Goal: Consume media (video, audio): Consume media (video, audio)

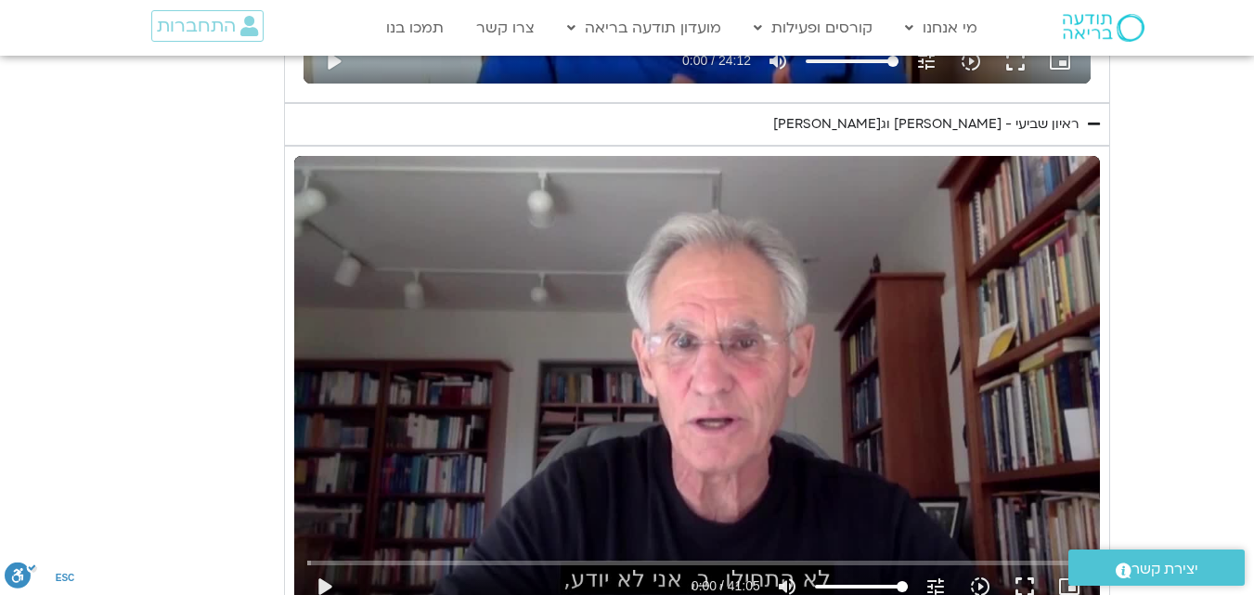
type input "1081.16"
type input "1139.36"
type input "1081.16"
type input "1139.36"
type input "1081.16"
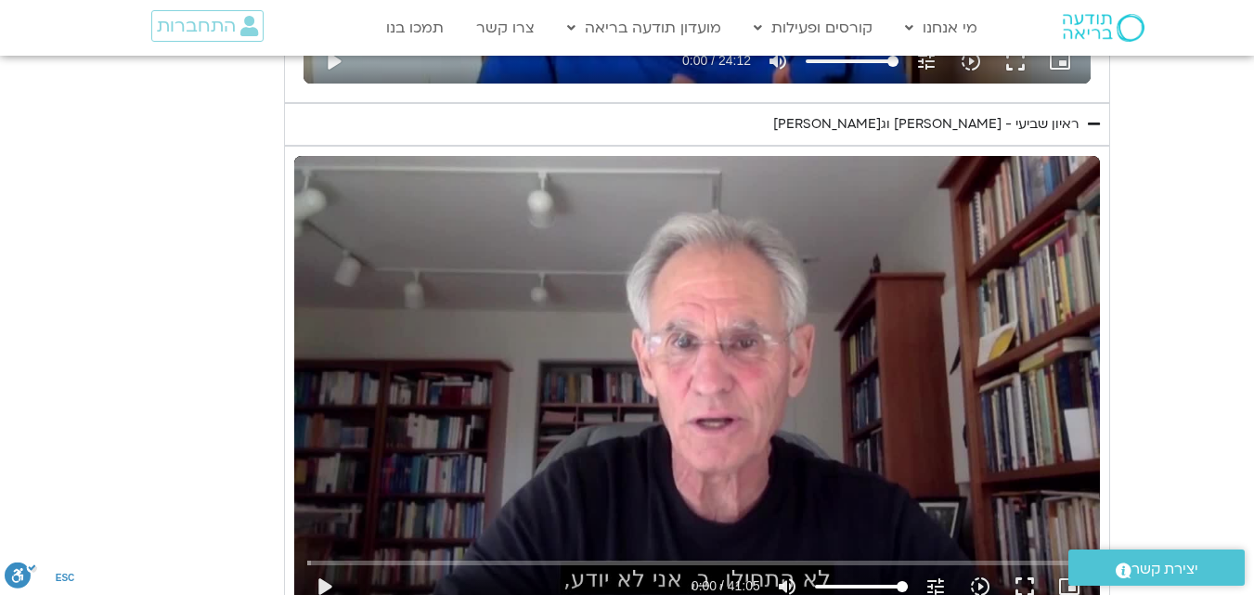
type input "1139.36"
type input "1081.16"
type input "1139.36"
type input "1081.16"
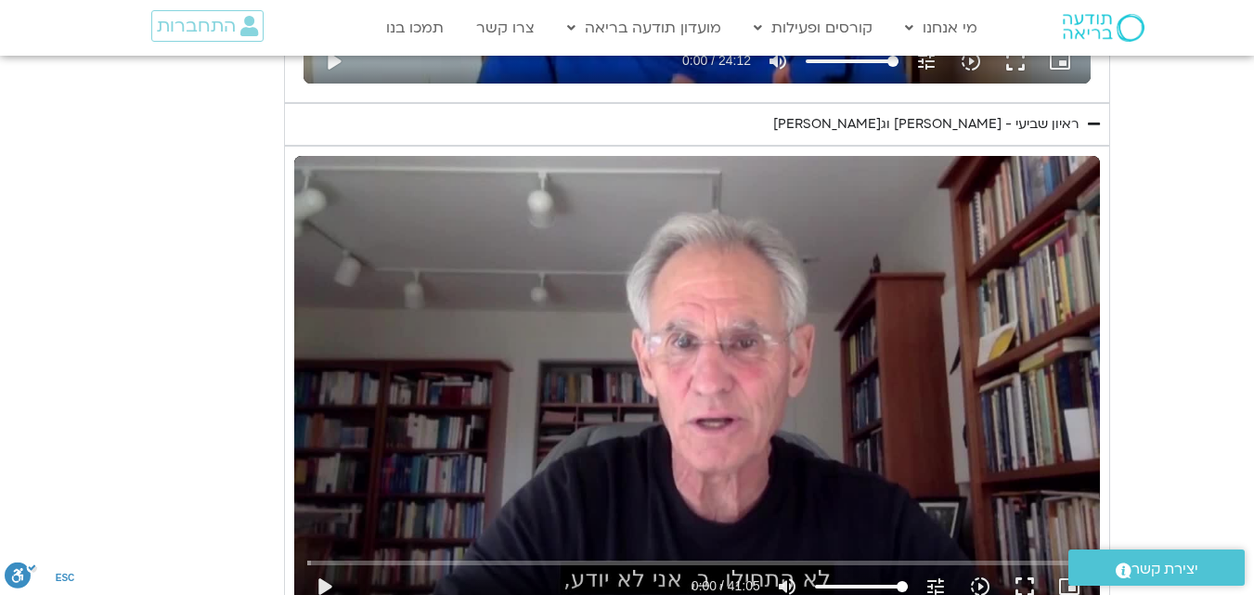
type input "1139.36"
type input "1081.16"
type input "1139.36"
type input "1081.16"
type input "1139.36"
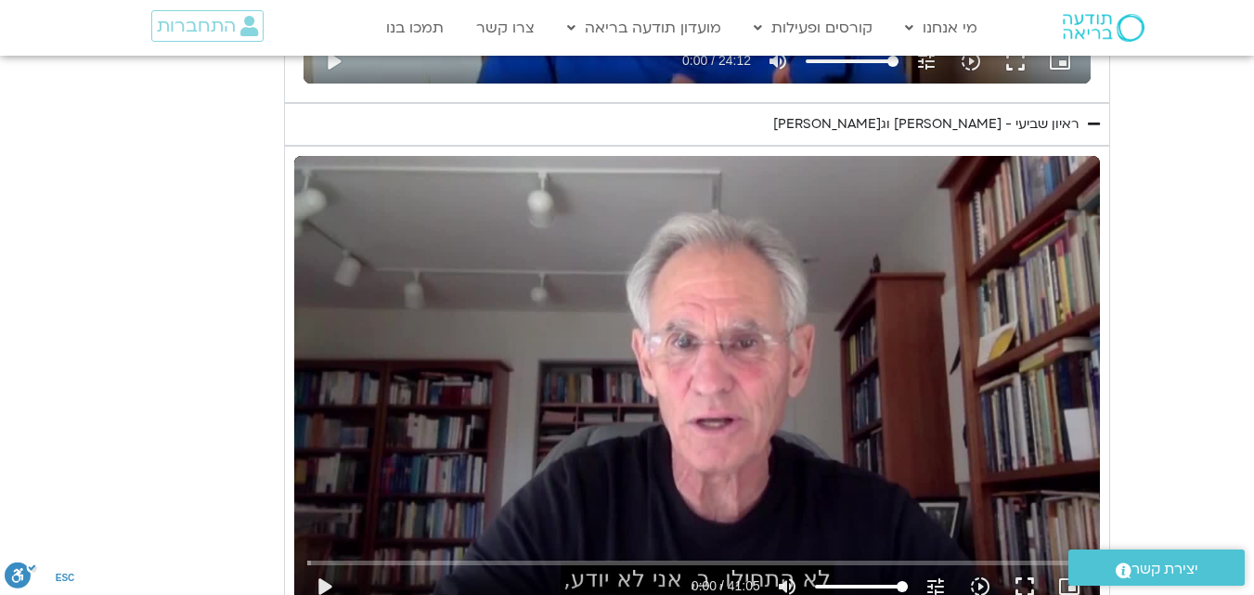
type input "1081.16"
type input "1139.36"
type input "1081.16"
type input "1139.36"
type input "1081.16"
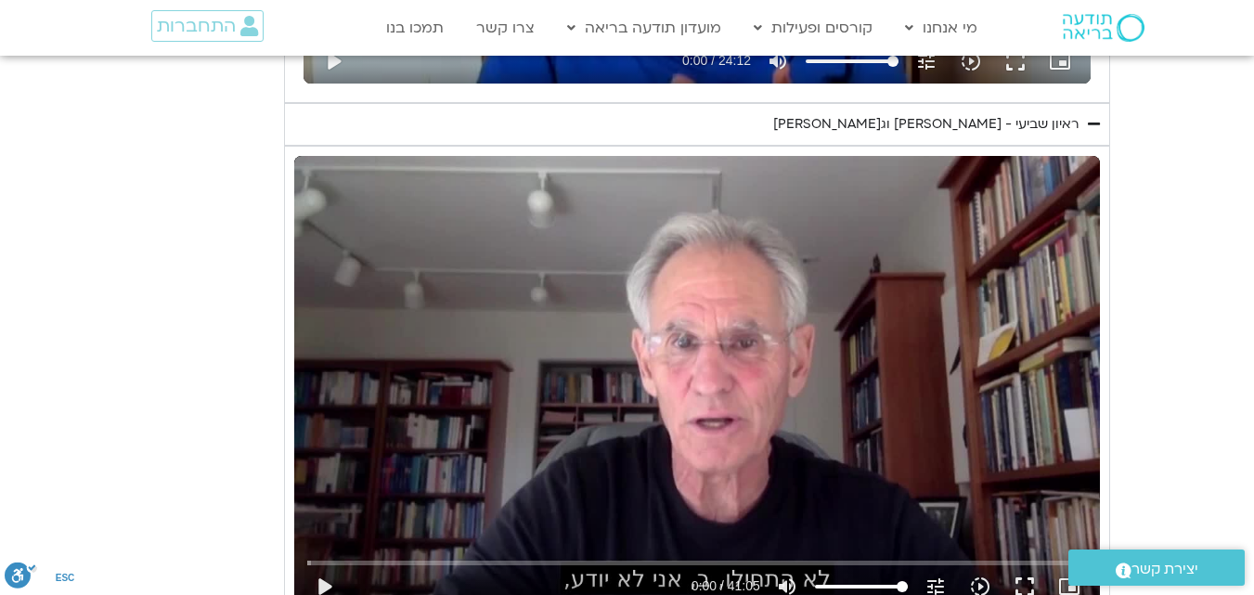
type input "1139.36"
type input "1081.16"
type input "1139.36"
type input "1081.16"
type input "1139.36"
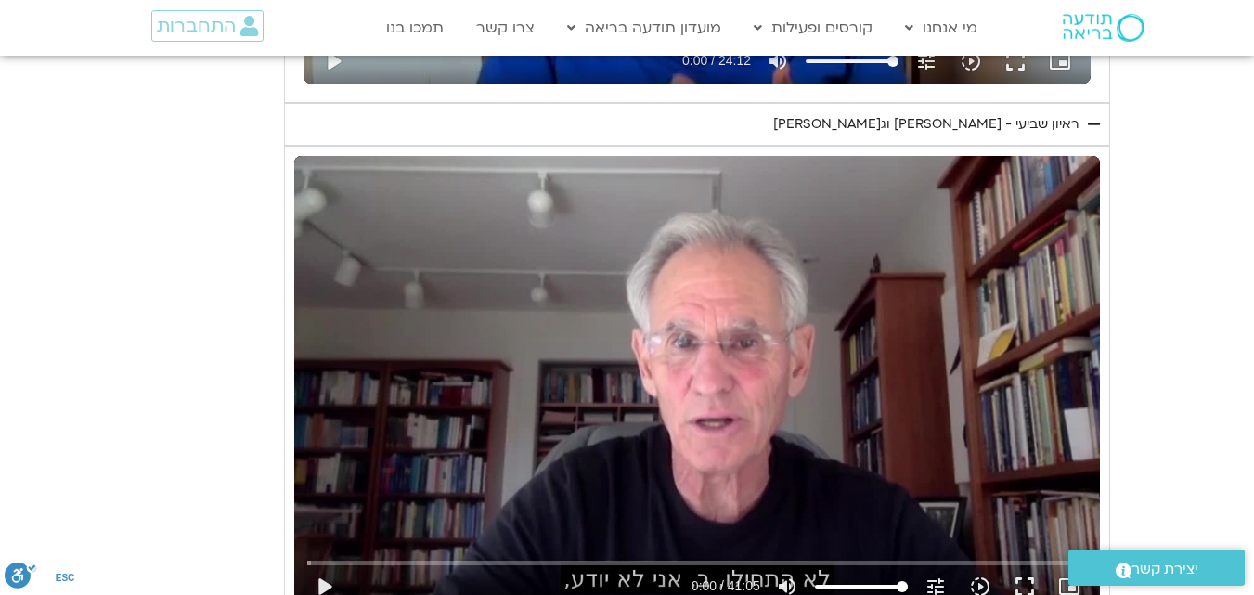
type input "1081.16"
type input "1139.36"
type input "1081.16"
type input "1139.36"
type input "1081.16"
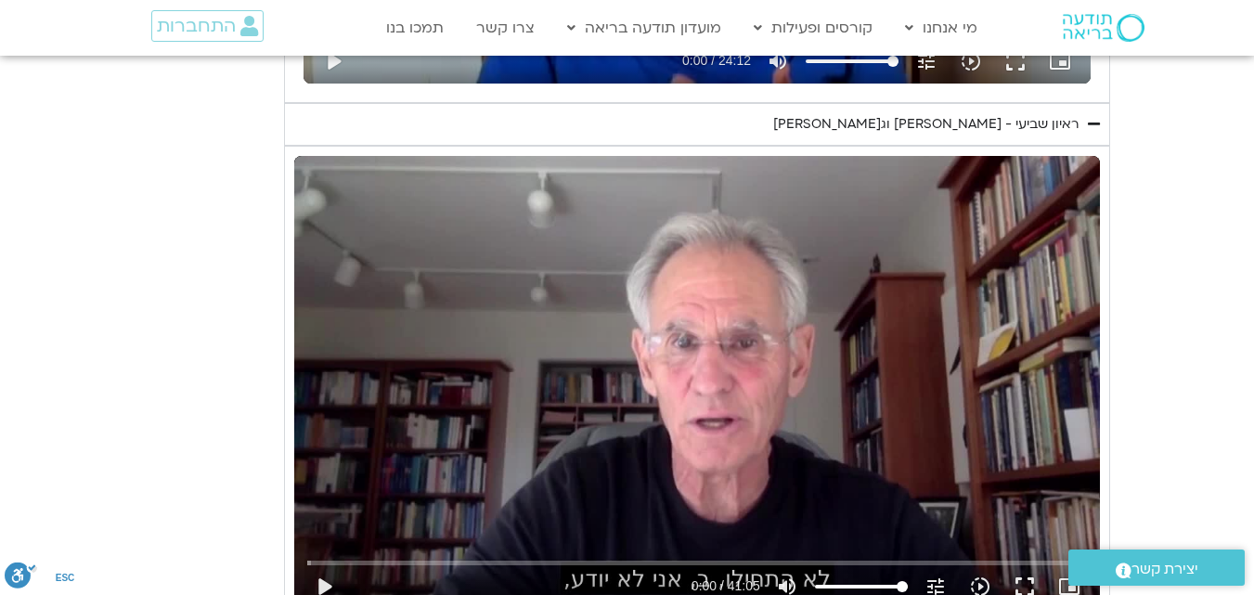
type input "1139.36"
type input "1081.16"
type input "1139.36"
type input "1081.16"
type input "1139.36"
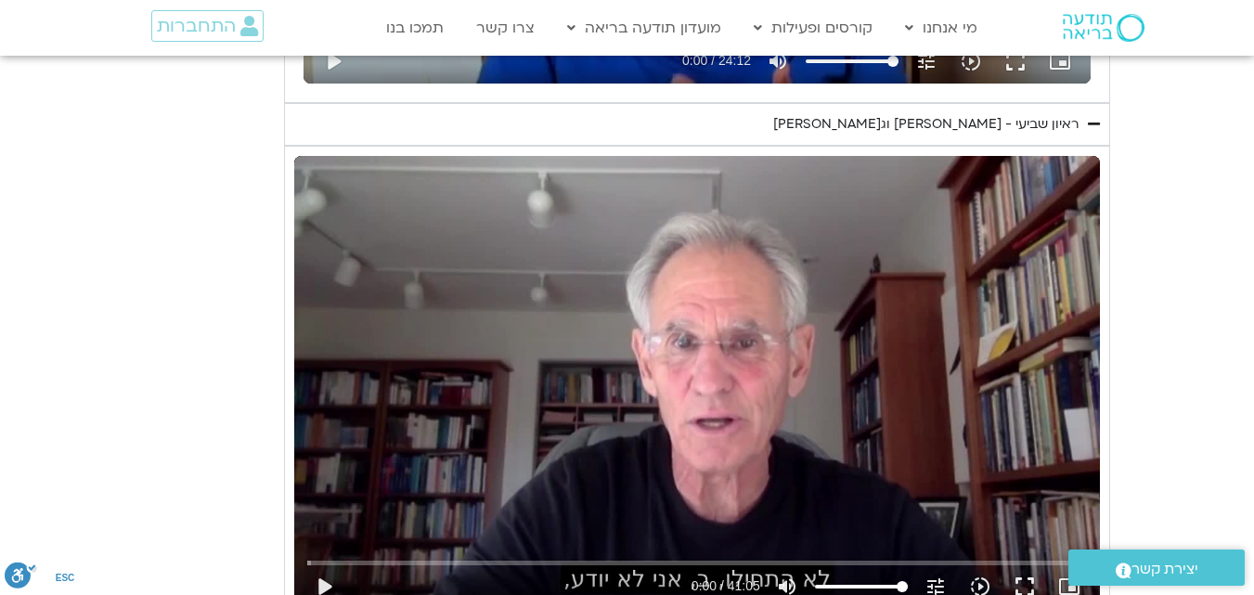
type input "1081.16"
type input "1139.36"
type input "1081.16"
type input "1139.36"
type input "1081.16"
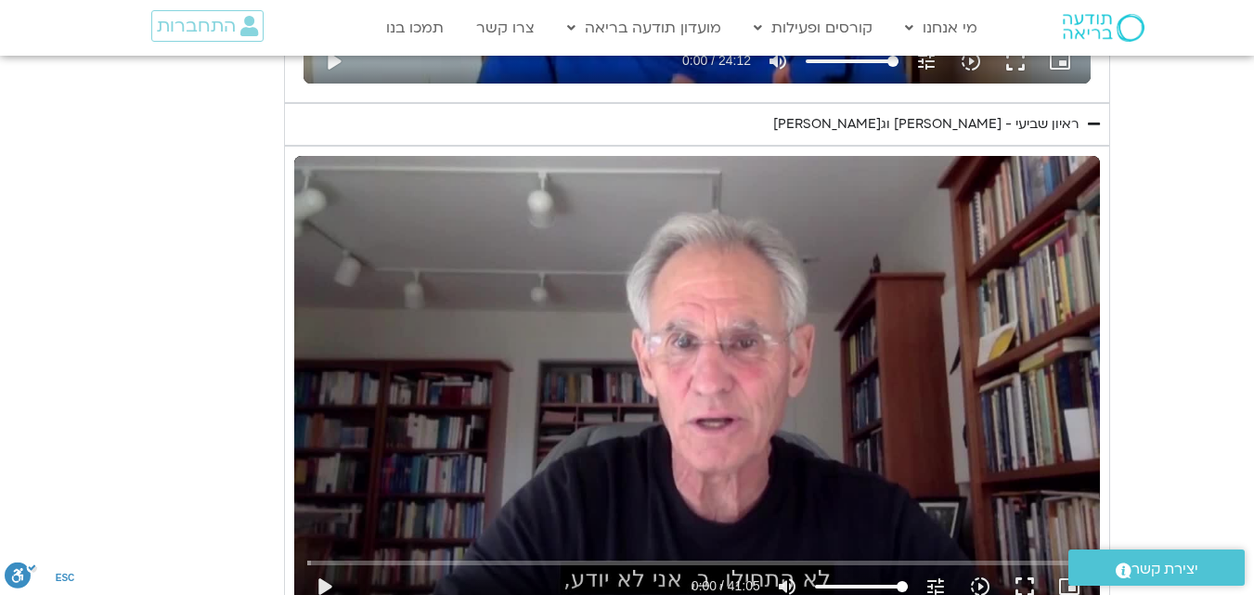
type input "1139.36"
type input "1081.16"
type input "1139.36"
type input "1081.16"
type input "1139.36"
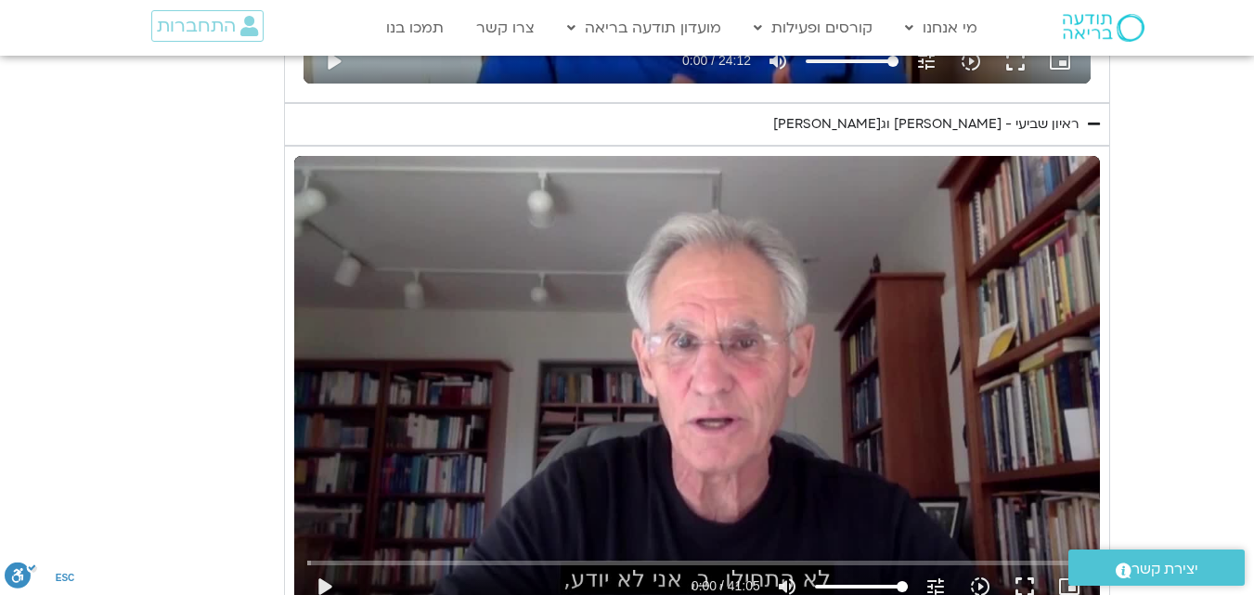
type input "1081.16"
type input "1139.36"
type input "1081.16"
type input "1139.36"
type input "1081.16"
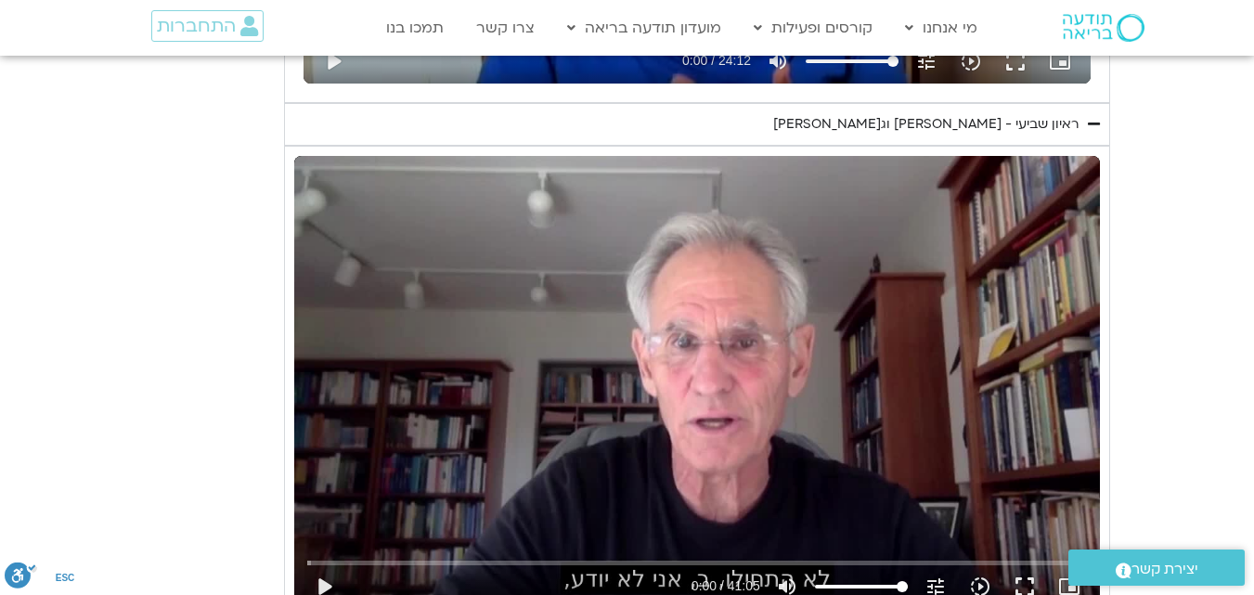
type input "1139.36"
type input "1081.16"
type input "1139.36"
type input "1081.16"
type input "1139.36"
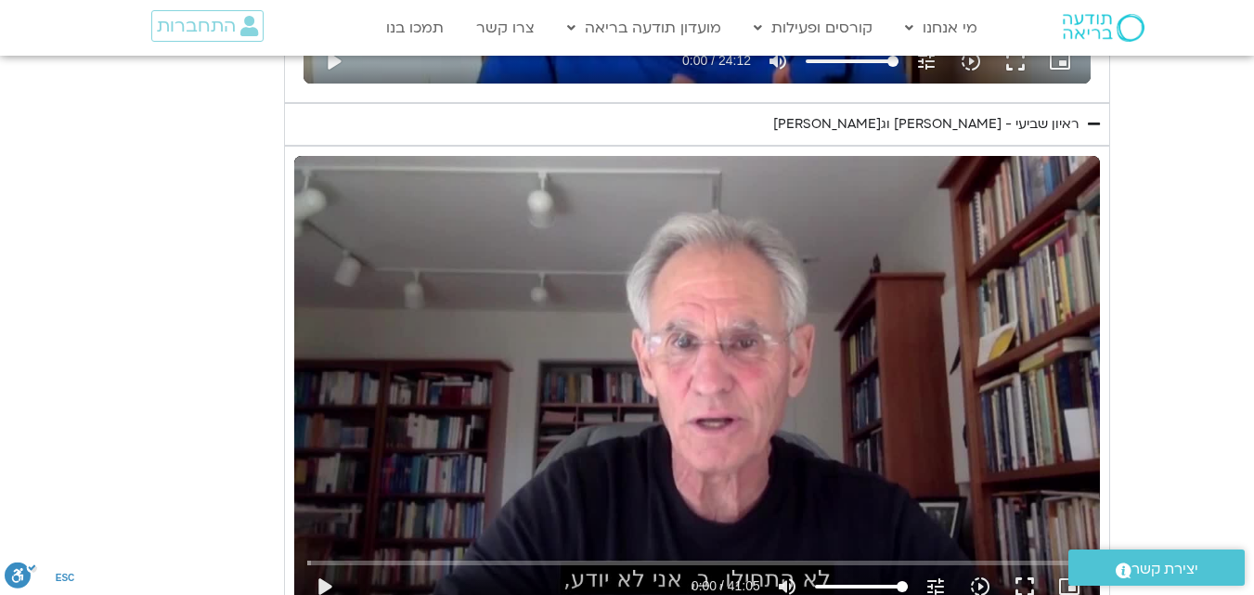
type input "1081.16"
type input "1139.36"
type input "1081.16"
type input "1139.36"
type input "1081.16"
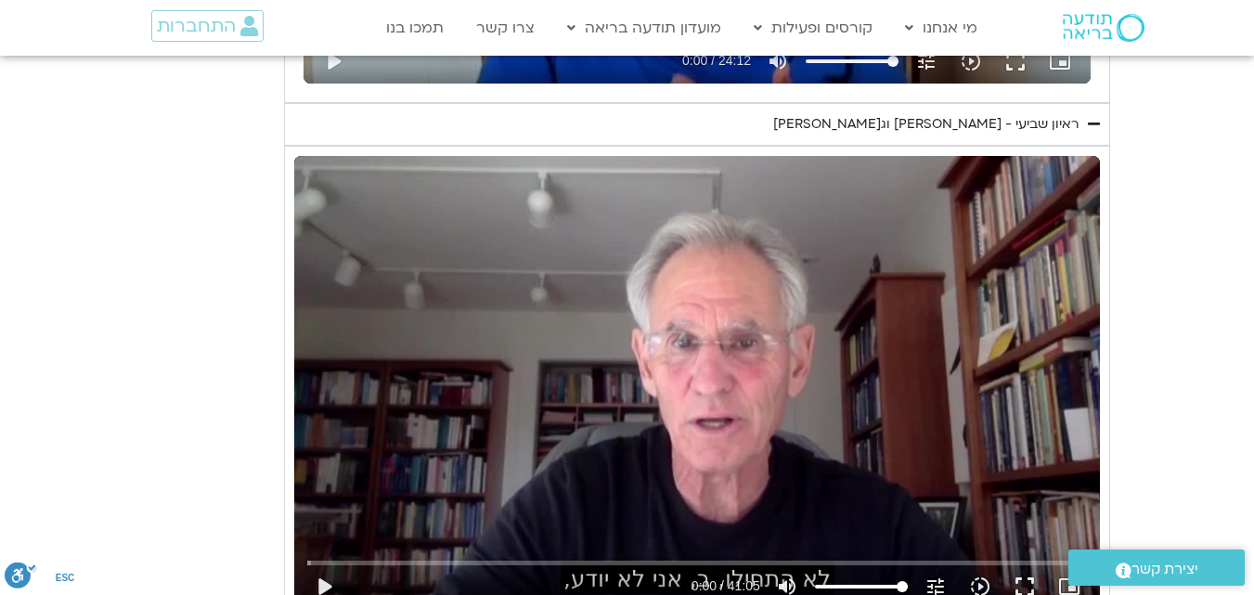
type input "1139.36"
type input "1081.16"
type input "1139.36"
type input "1081.16"
type input "1139.36"
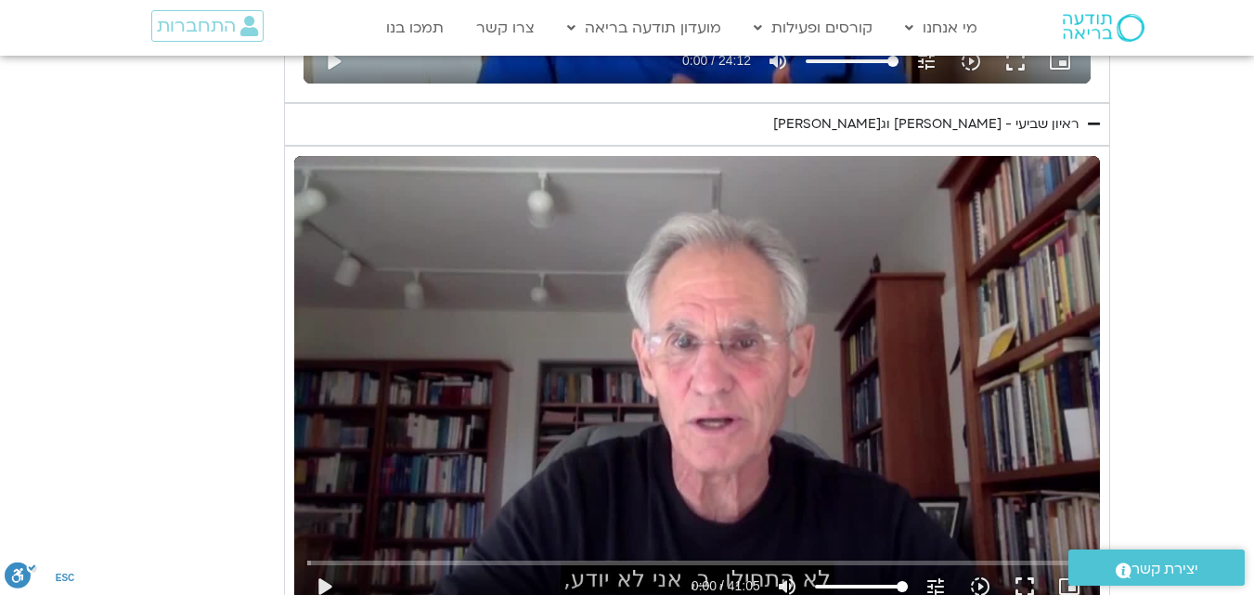
type input "1081.16"
type input "1139.36"
type input "1081.16"
type input "1139.36"
type input "1081.16"
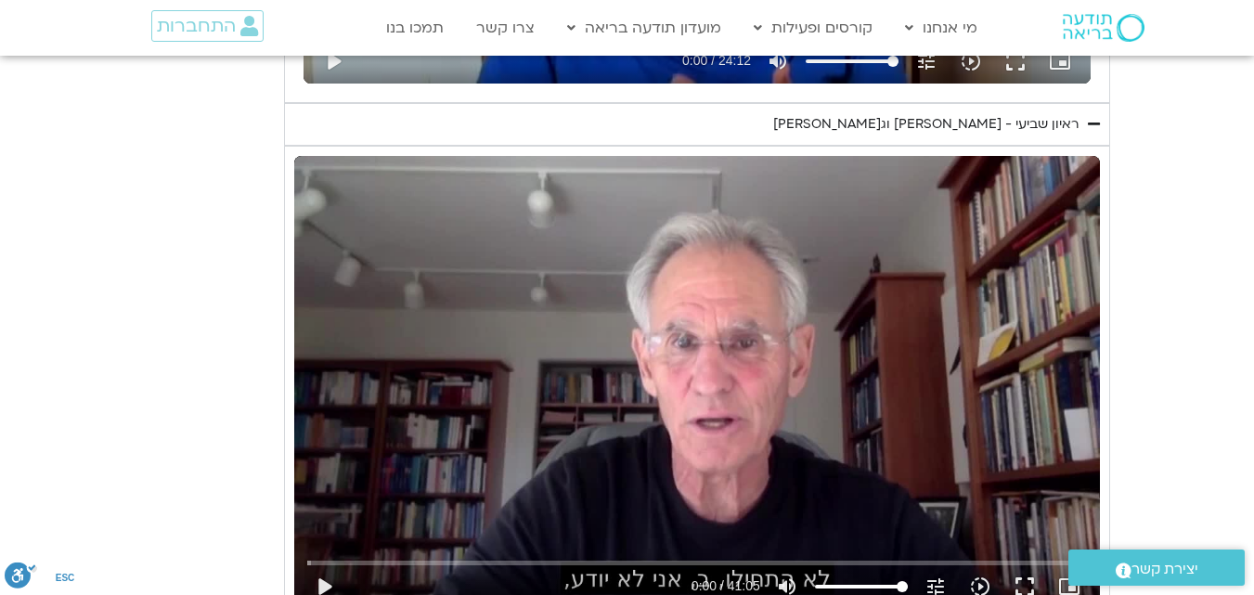
type input "1139.36"
type input "1081.16"
type input "1139.36"
type input "1081.16"
type input "1139.36"
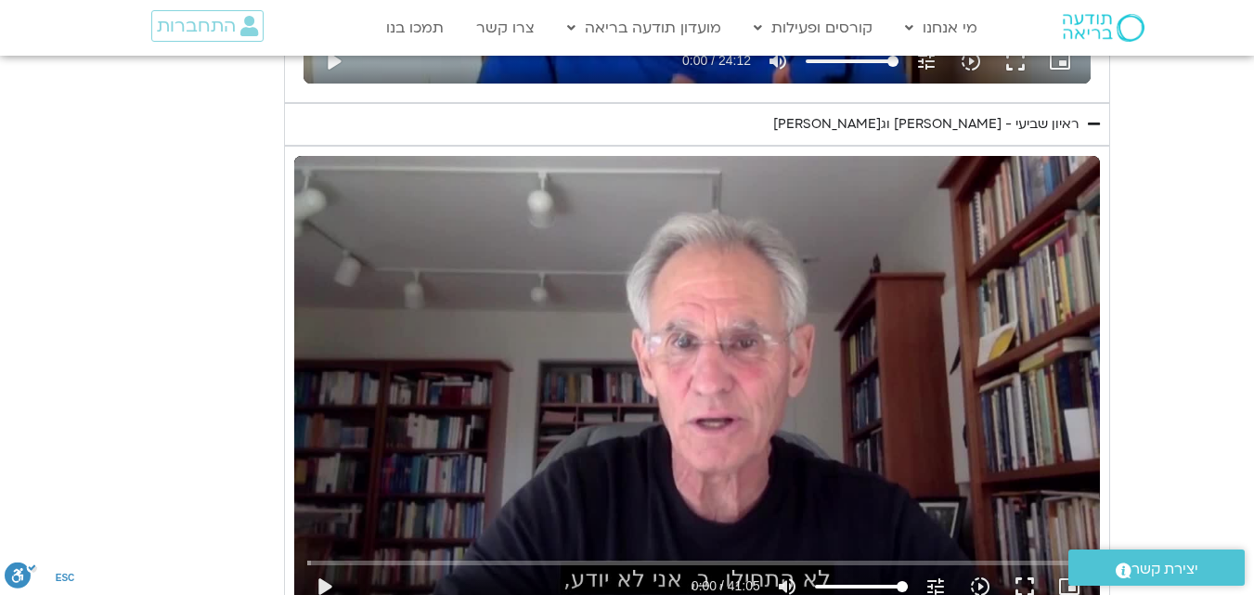
type input "1081.16"
type input "1139.36"
type input "1081.16"
type input "1139.36"
type input "1081.16"
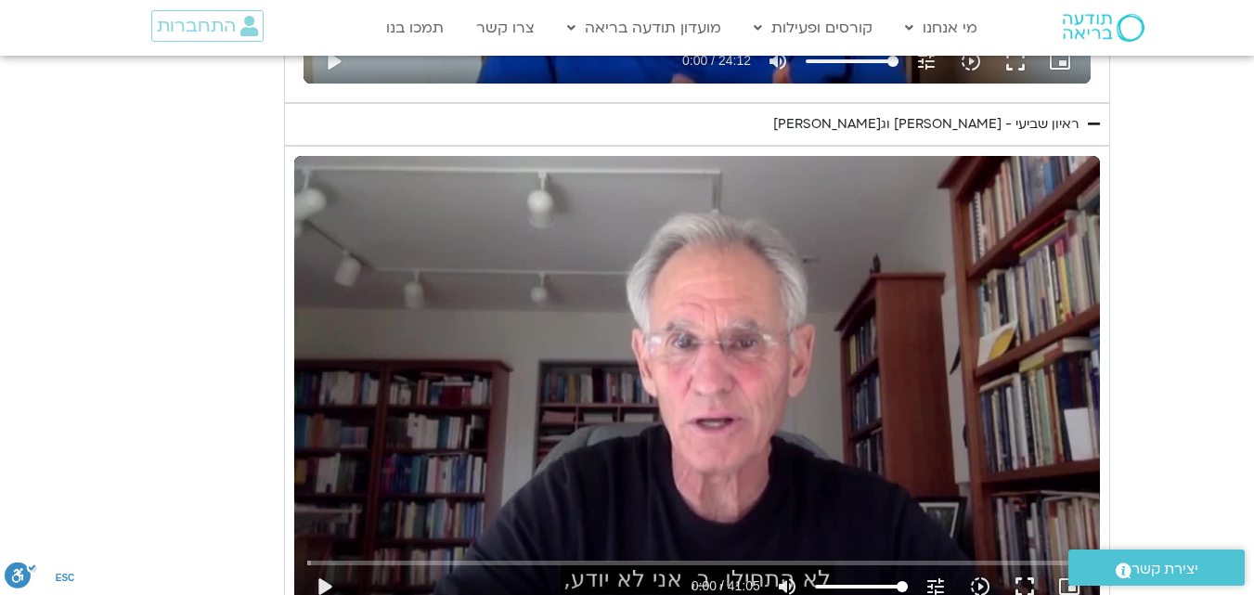
type input "1139.36"
type input "1081.16"
type input "1139.36"
type input "1081.16"
type input "1139.36"
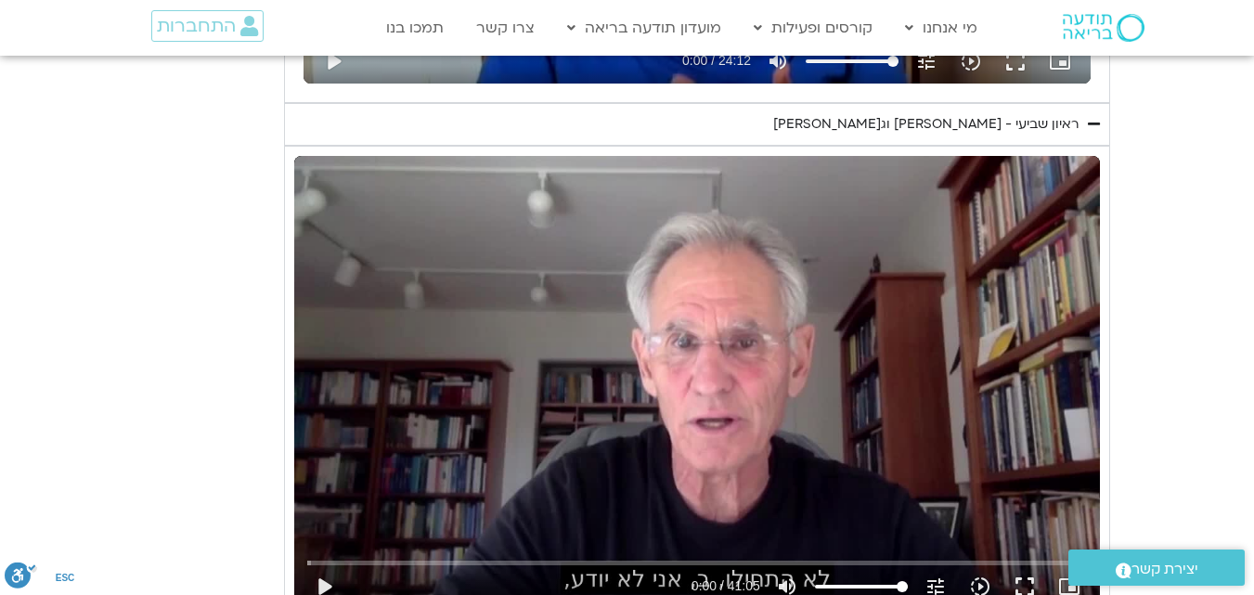
type input "1081.16"
type input "1139.36"
type input "1081.16"
type input "1139.36"
type input "1081.16"
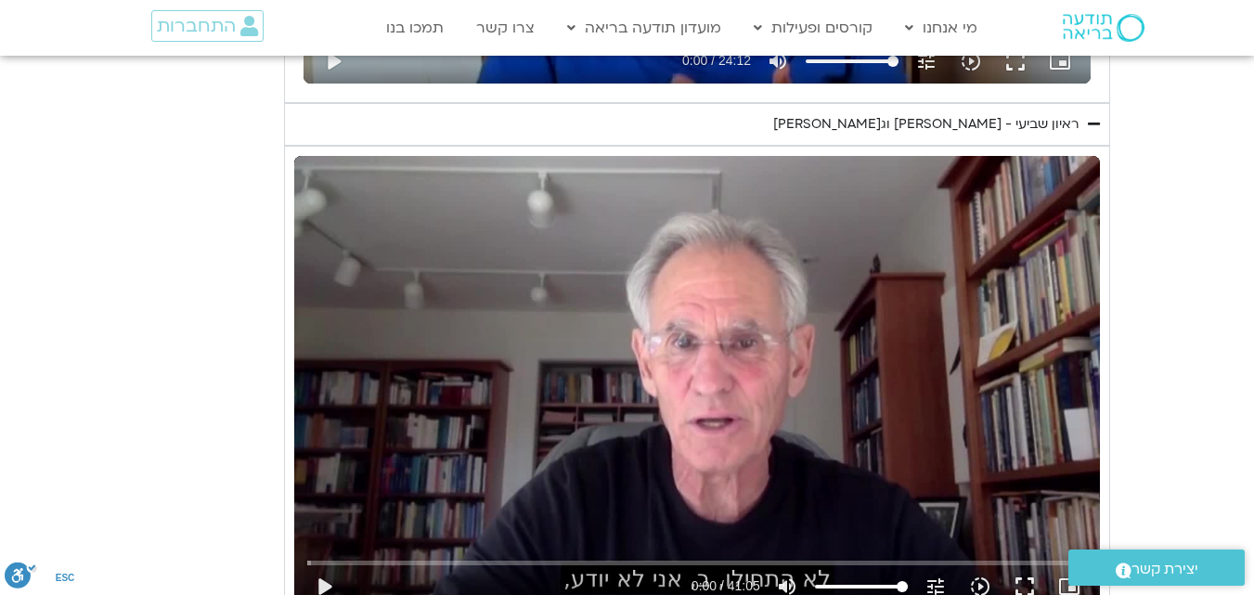
type input "1139.36"
type input "1081.16"
type input "1139.36"
type input "1081.16"
type input "1139.36"
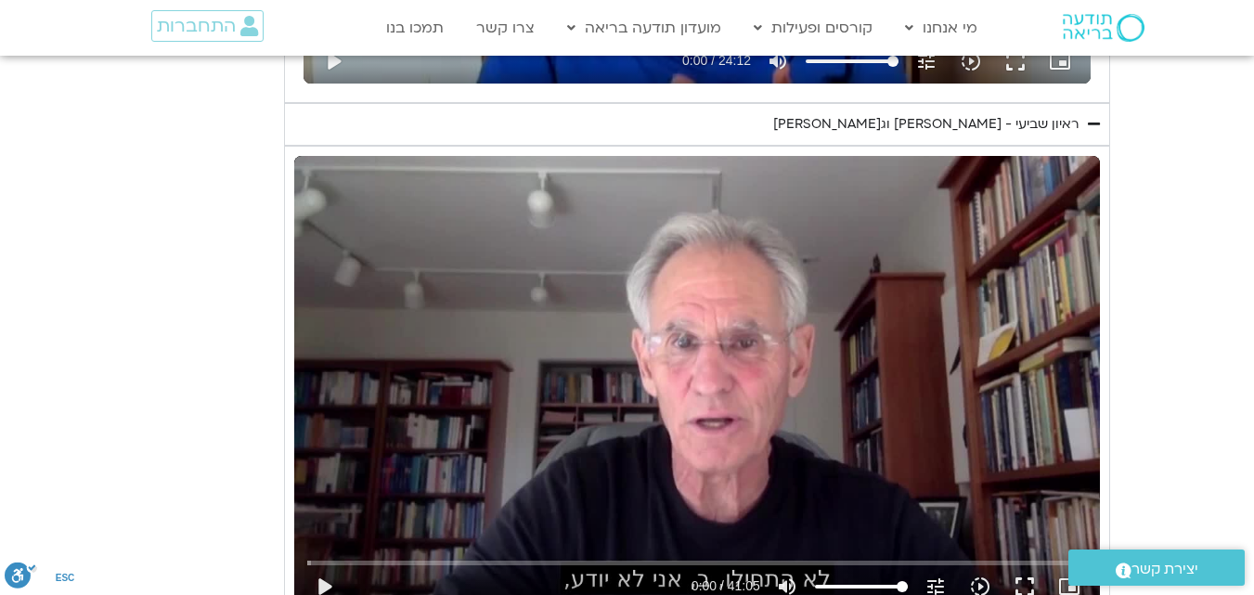
type input "1081.16"
type input "1139.36"
type input "1081.16"
type input "1139.36"
type input "1081.16"
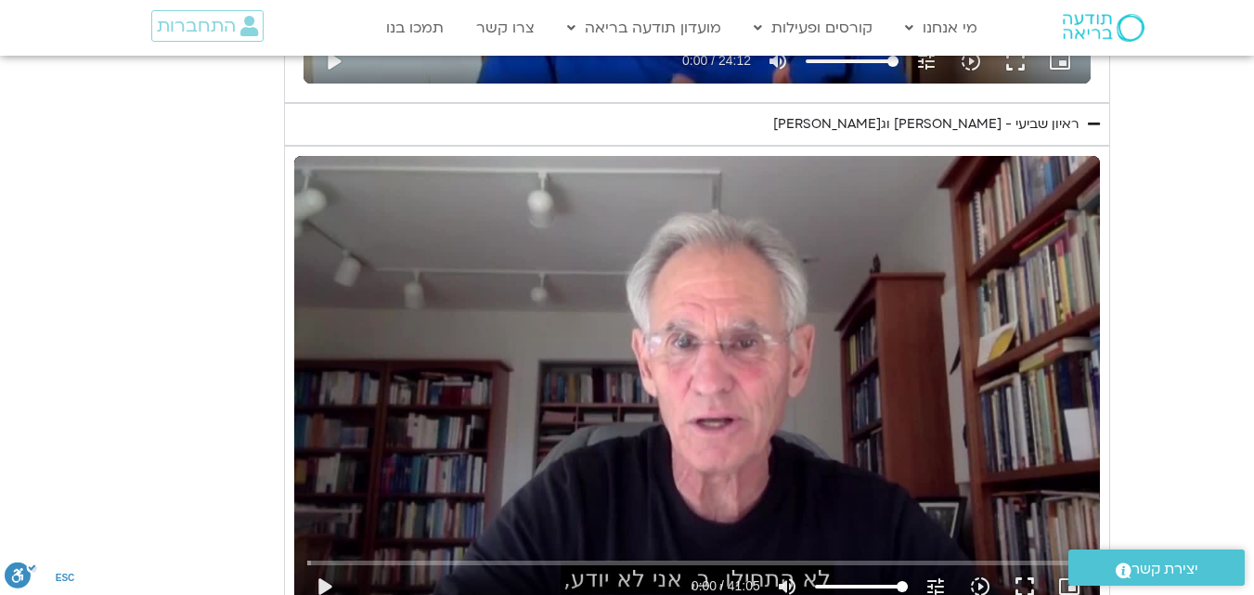
type input "1139.36"
type input "1081.16"
type input "1139.36"
type input "1081.16"
type input "1139.36"
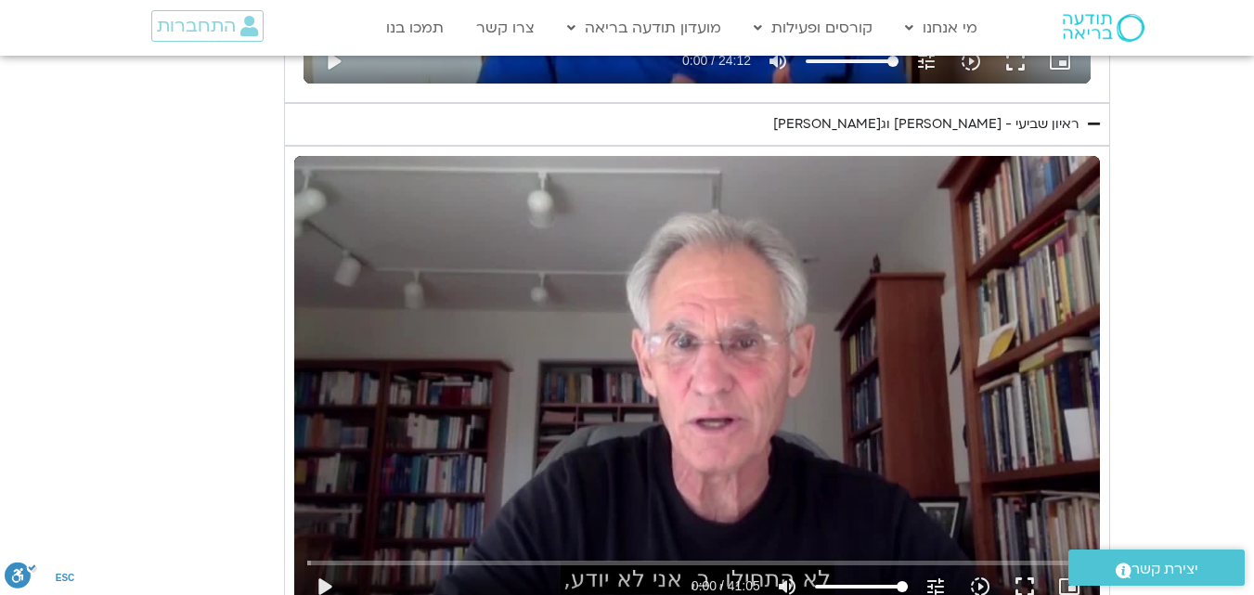
type input "1081.16"
type input "1139.36"
type input "1081.16"
type input "1139.36"
type input "1081.16"
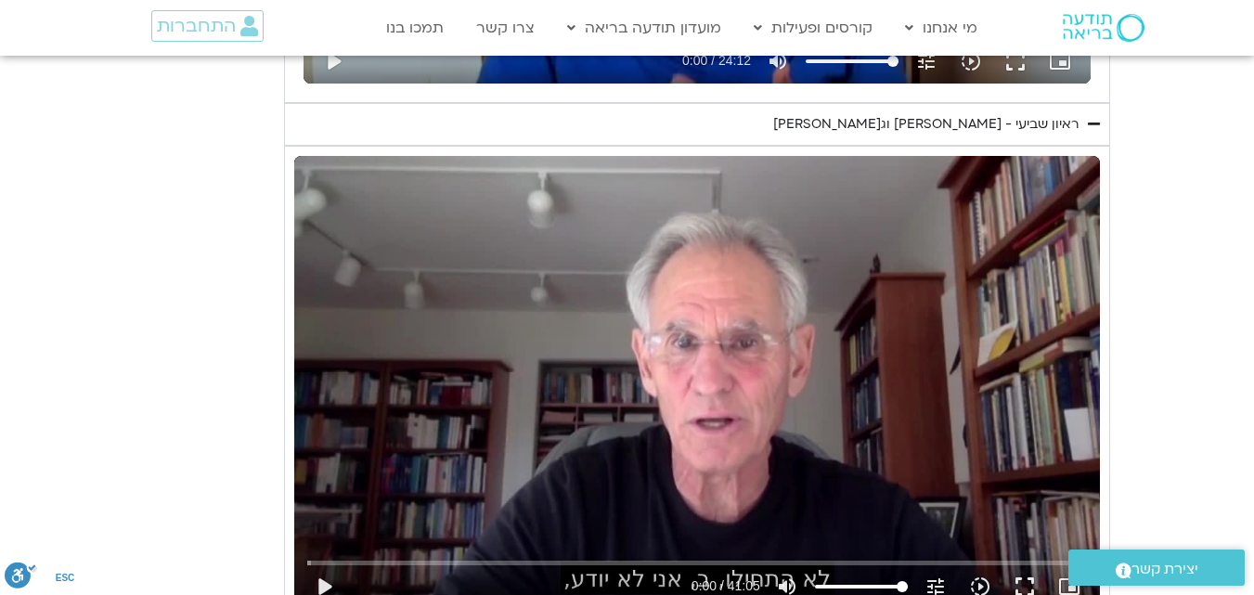
type input "1139.36"
type input "1081.16"
type input "1139.36"
type input "1081.16"
type input "1139.36"
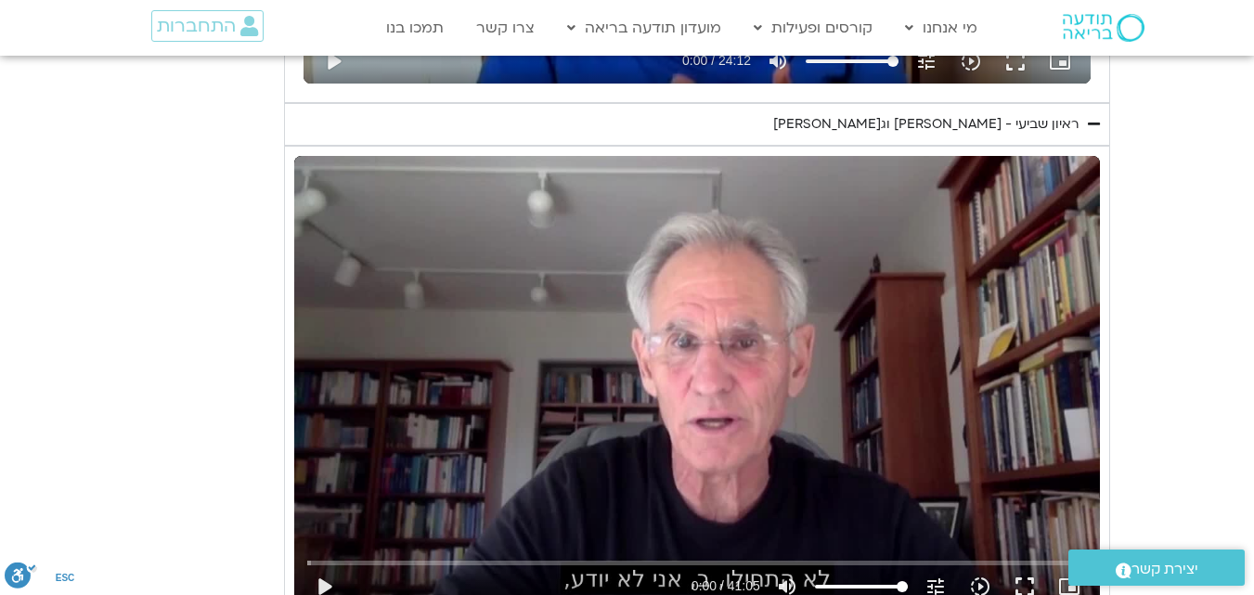
type input "1081.16"
type input "1139.36"
type input "1081.16"
type input "1139.36"
type input "1081.16"
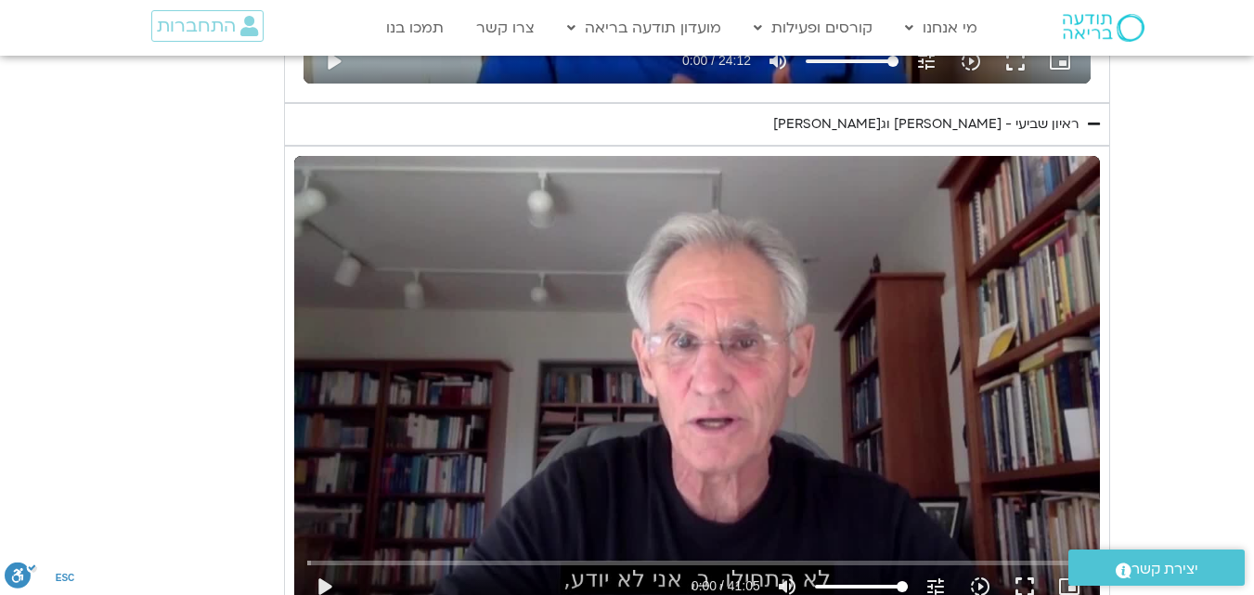
type input "1139.36"
type input "1081.16"
type input "1139.36"
type input "1081.16"
type input "1139.36"
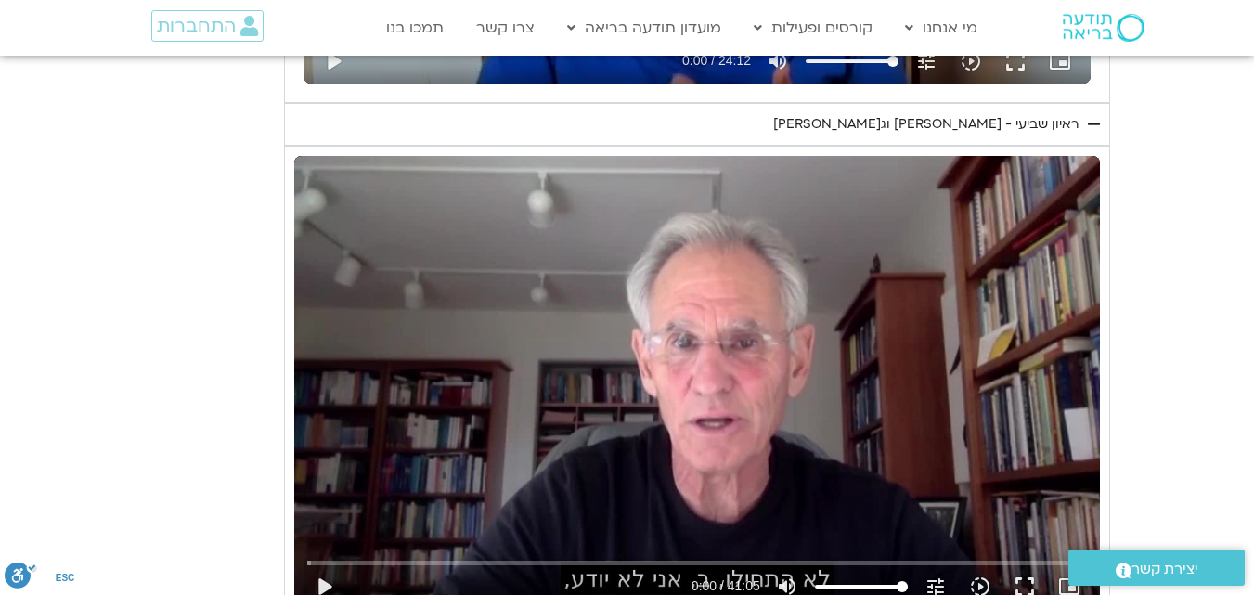
type input "1081.16"
type input "1139.36"
type input "1081.16"
type input "1139.36"
type input "1081.16"
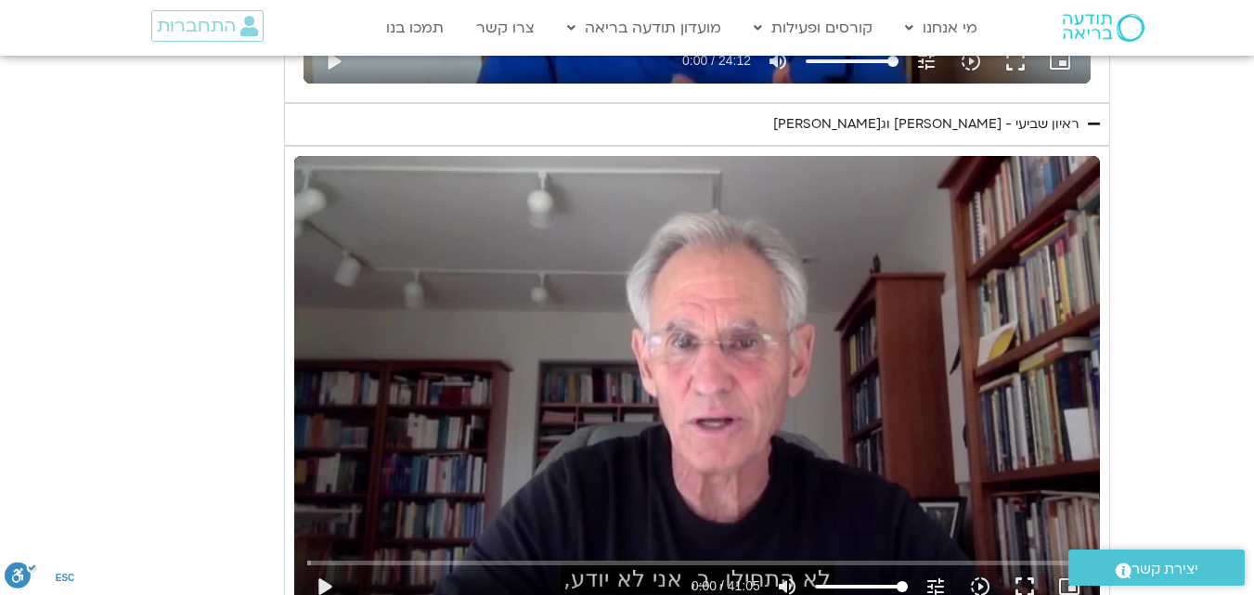
type input "1139.36"
type input "1081.16"
type input "1139.36"
type input "1081.16"
type input "1139.36"
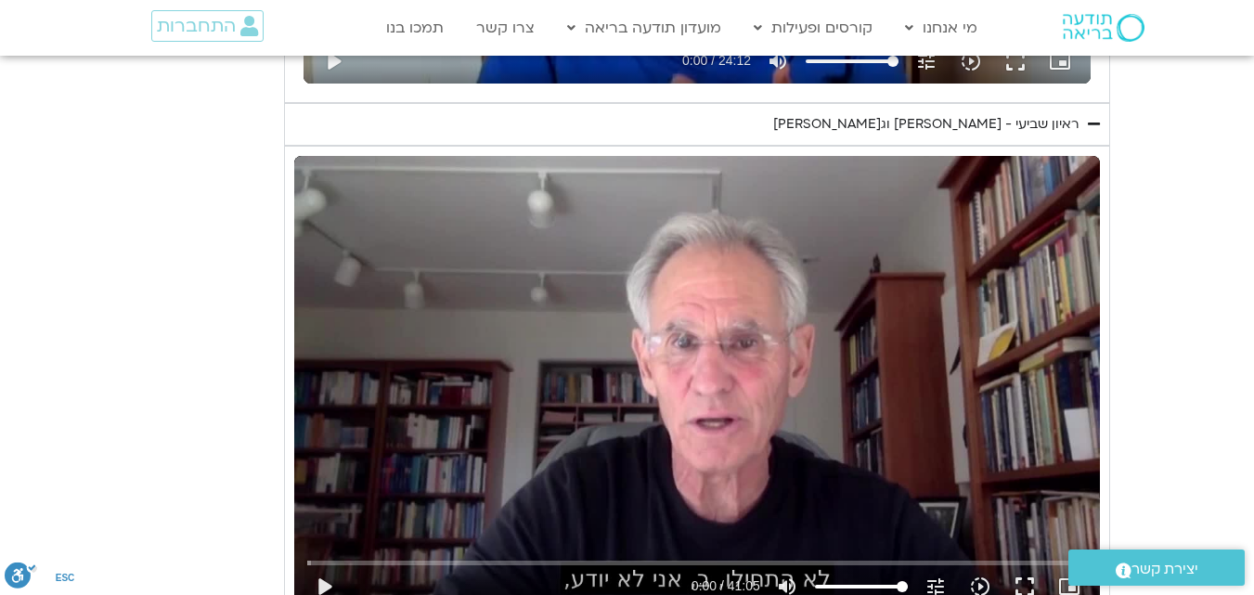
type input "1081.16"
type input "1139.36"
type input "1081.16"
type input "1139.36"
type input "1081.16"
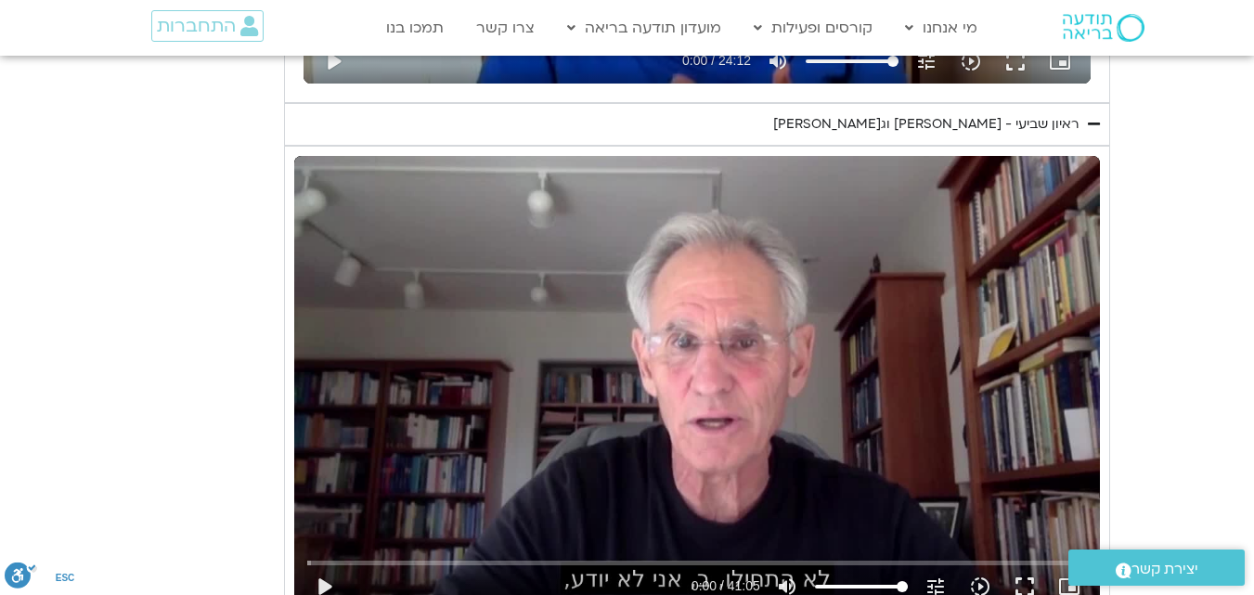
type input "1139.36"
type input "1081.16"
type input "1139.36"
type input "1081.16"
type input "1139.36"
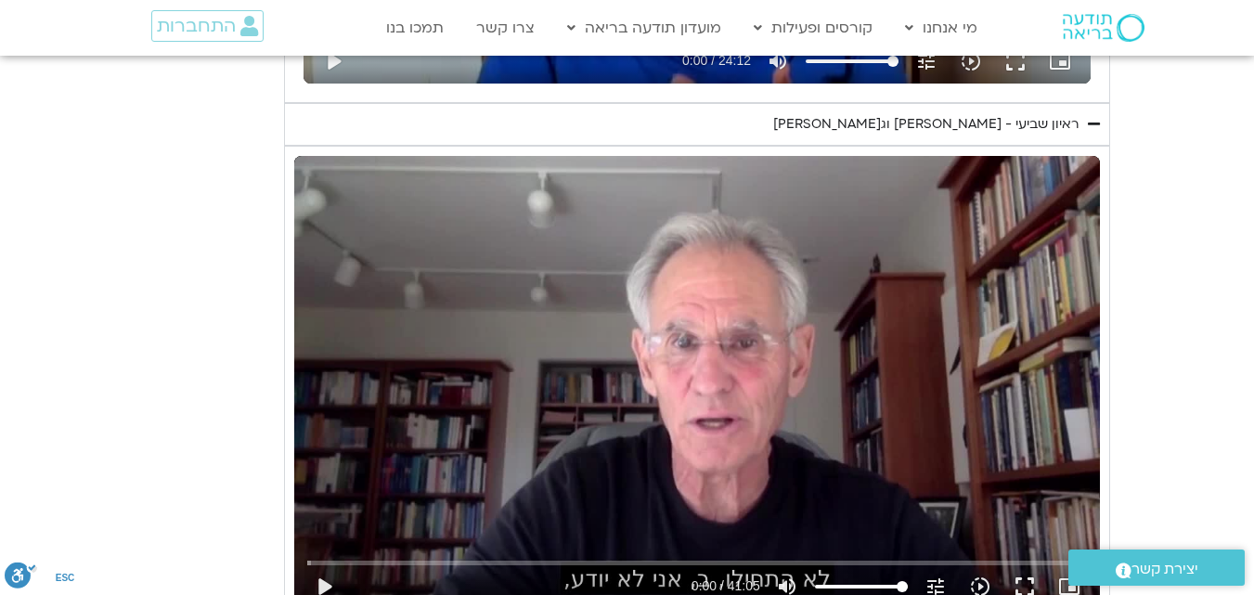
type input "1081.16"
type input "1139.36"
type input "1081.16"
type input "1139.36"
type input "1081.16"
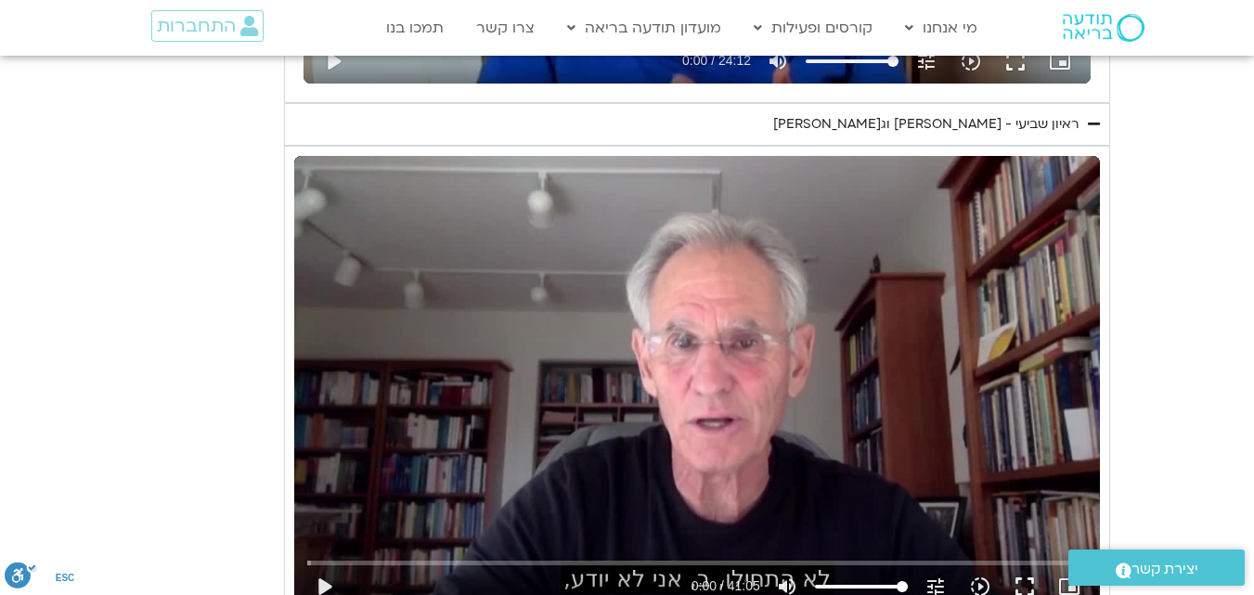
type input "1139.36"
type input "1081.16"
type input "1139.36"
type input "1081.16"
type input "1139.36"
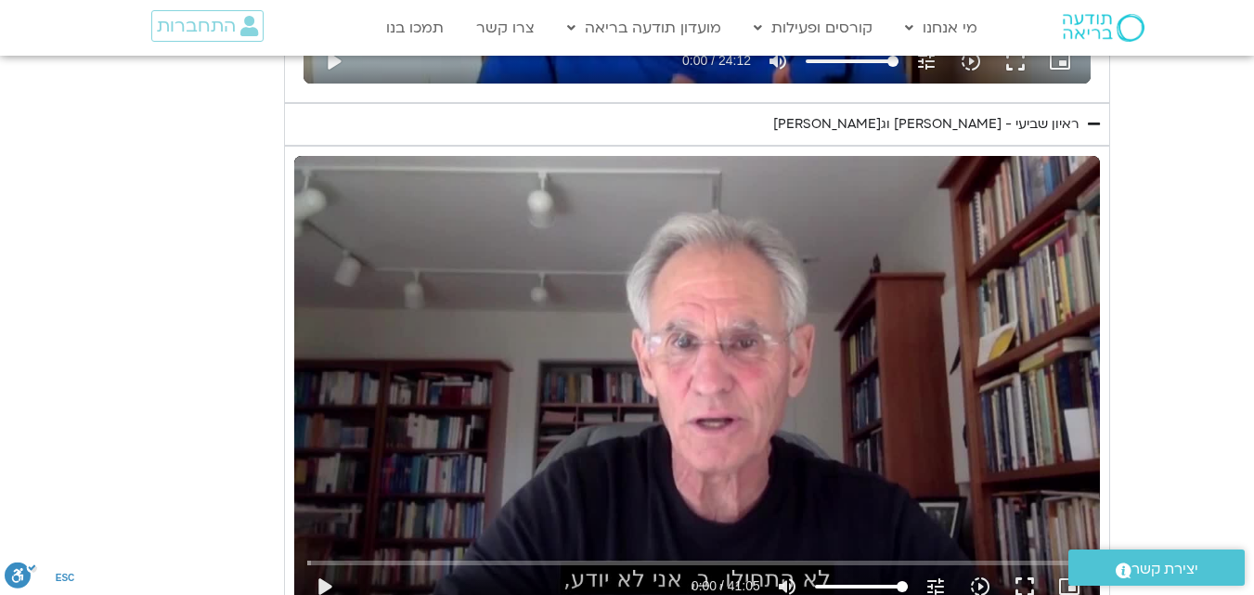
type input "1081.16"
type input "1139.36"
type input "1081.16"
type input "1139.36"
type input "1081.16"
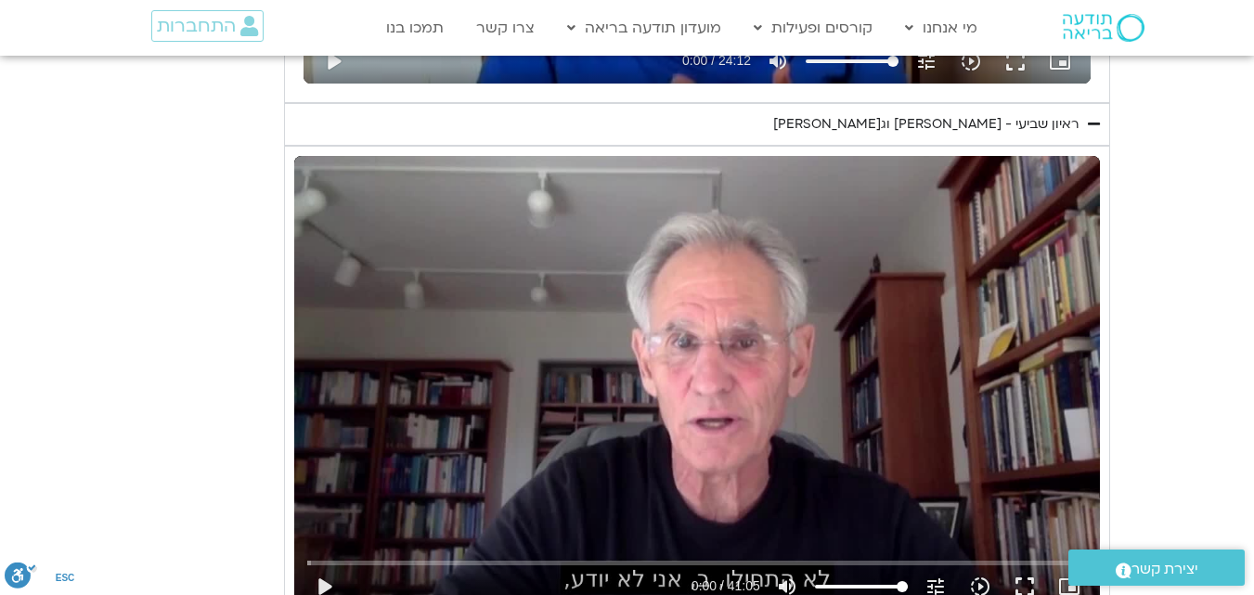
type input "1139.36"
type input "1081.16"
type input "1139.36"
type input "1081.16"
type input "1139.36"
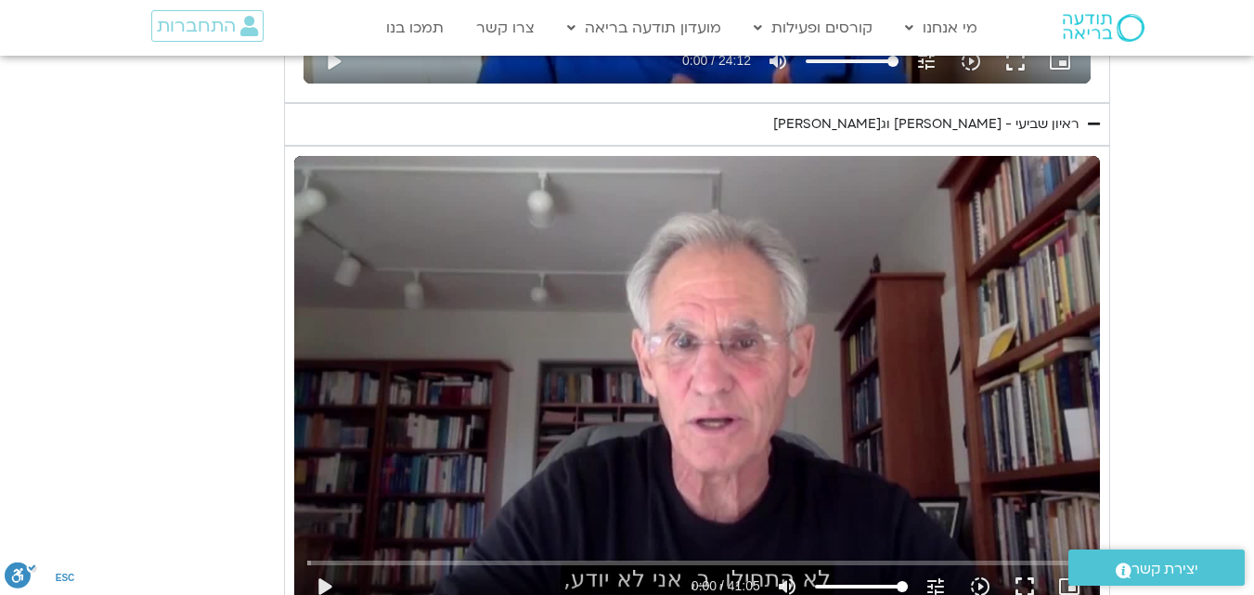
type input "1081.16"
type input "1139.36"
type input "1081.16"
type input "1139.36"
type input "1081.16"
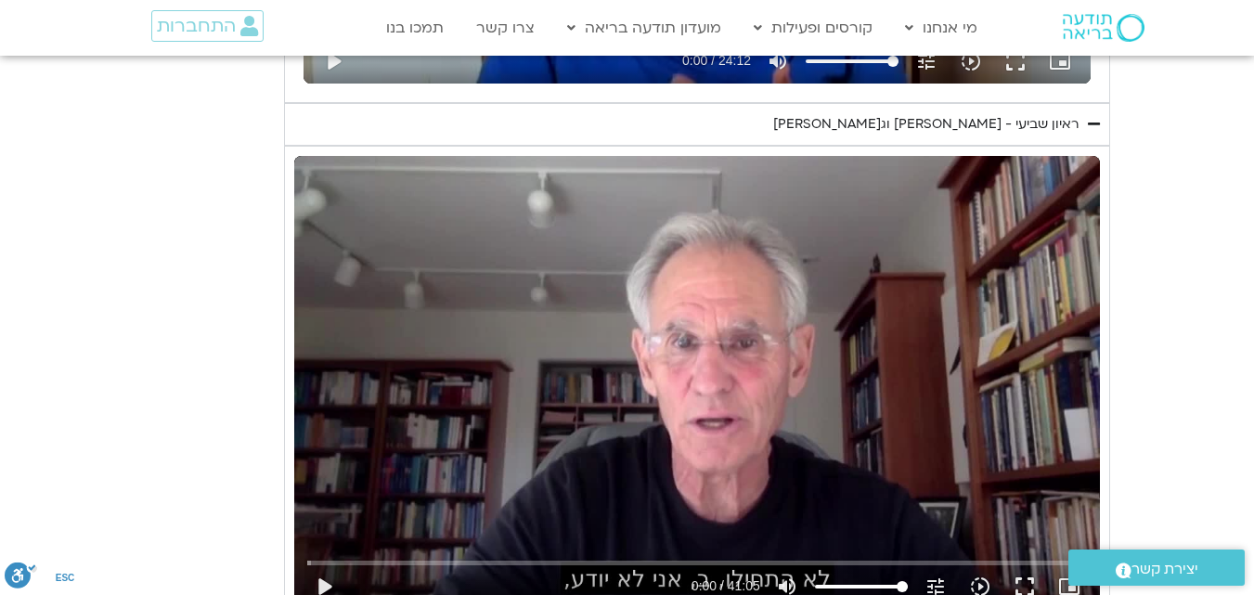
type input "1139.36"
type input "1081.16"
type input "1139.36"
type input "1081.16"
type input "1139.36"
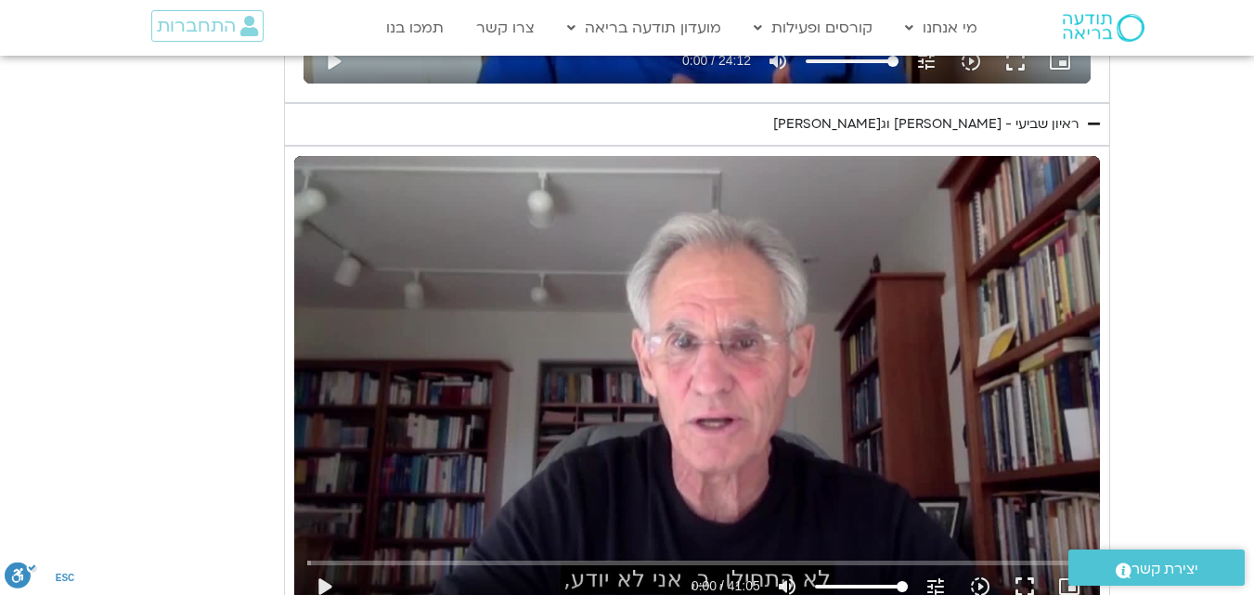
type input "1081.16"
type input "1139.36"
type input "1081.16"
type input "1139.36"
type input "1081.16"
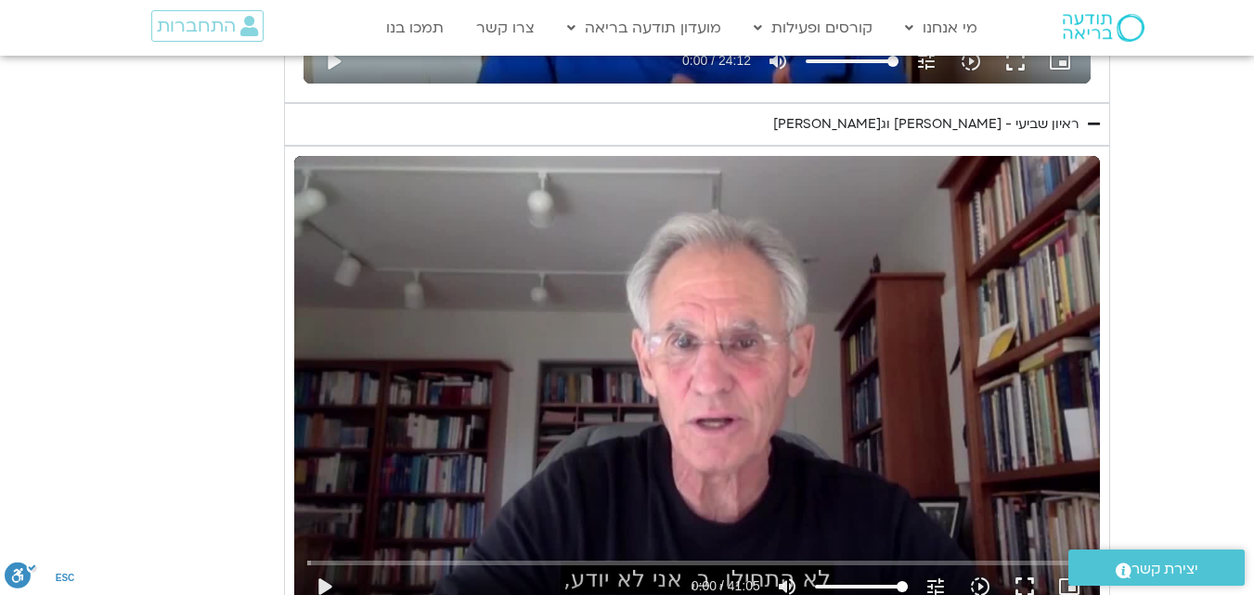
type input "1139.36"
type input "1081.16"
type input "1139.36"
type input "1081.16"
type input "1139.36"
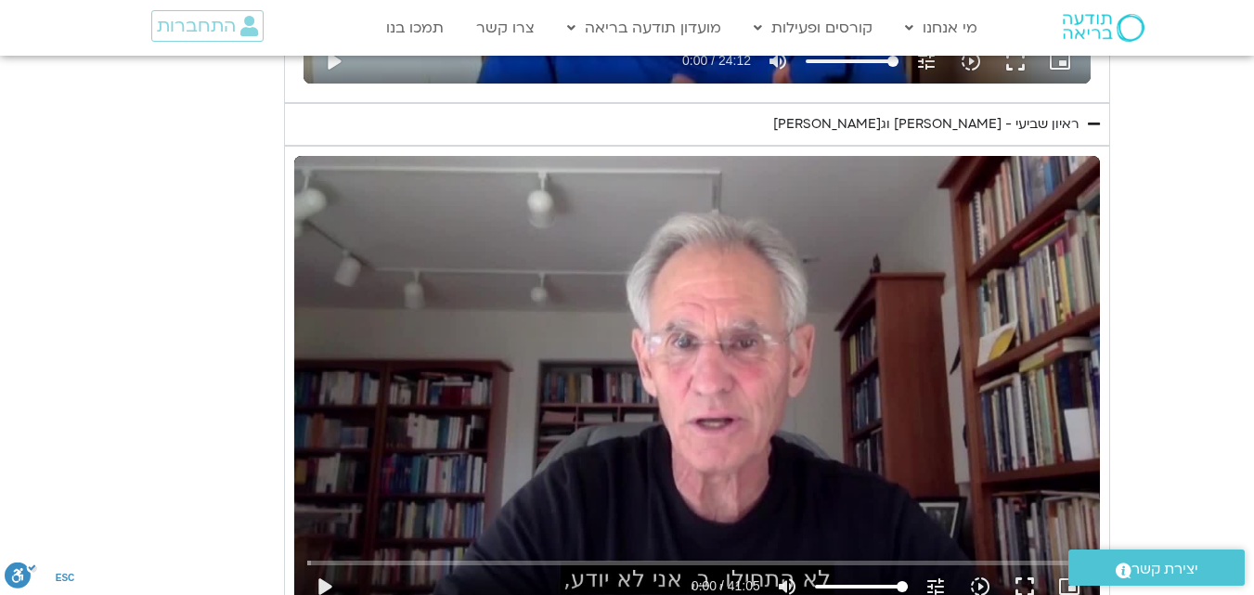
type input "1081.16"
type input "1139.36"
type input "1081.16"
type input "1139.36"
type input "1081.16"
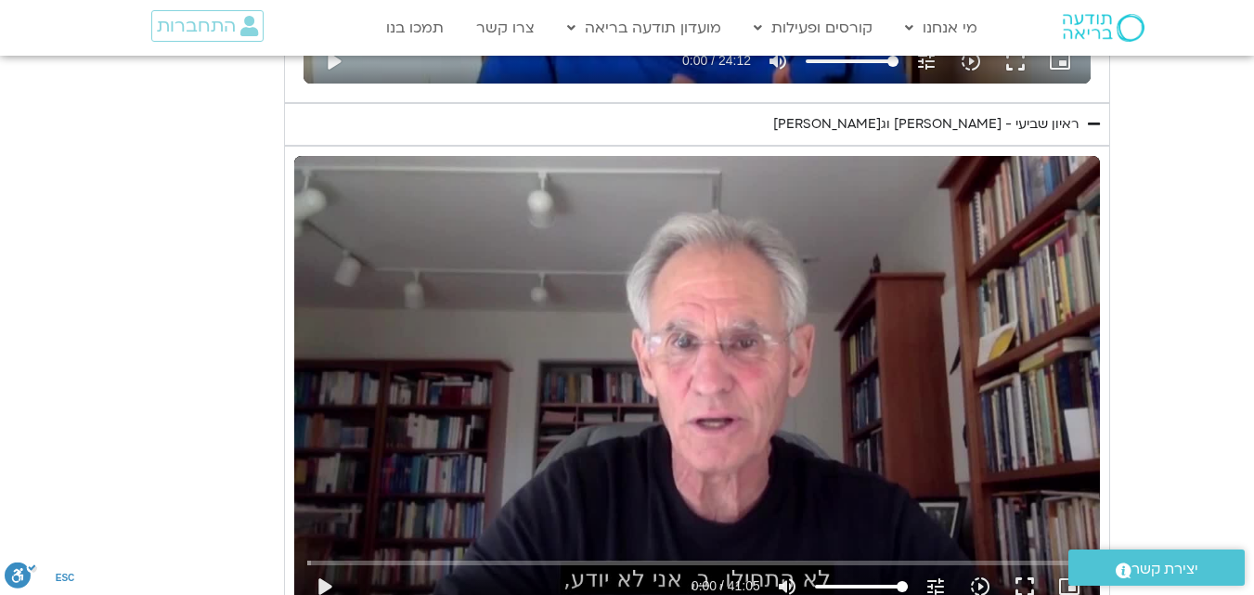
type input "1139.36"
type input "1081.16"
type input "1139.36"
type input "1081.16"
type input "1139.36"
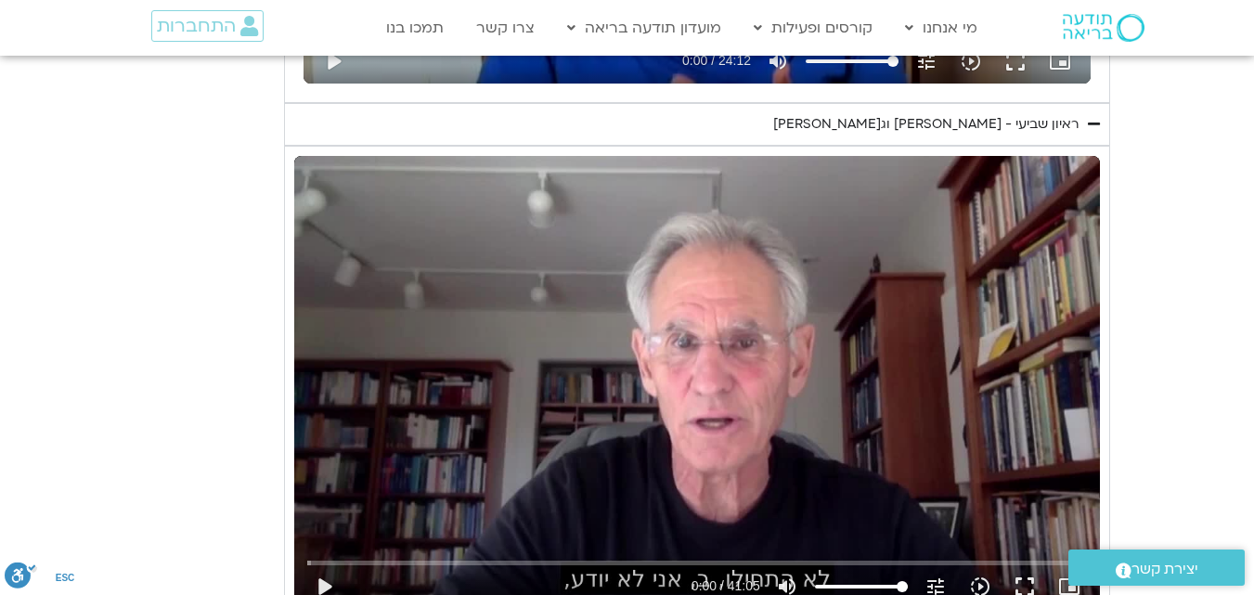
type input "1081.16"
type input "1139.36"
type input "1081.16"
type input "1139.36"
type input "1081.16"
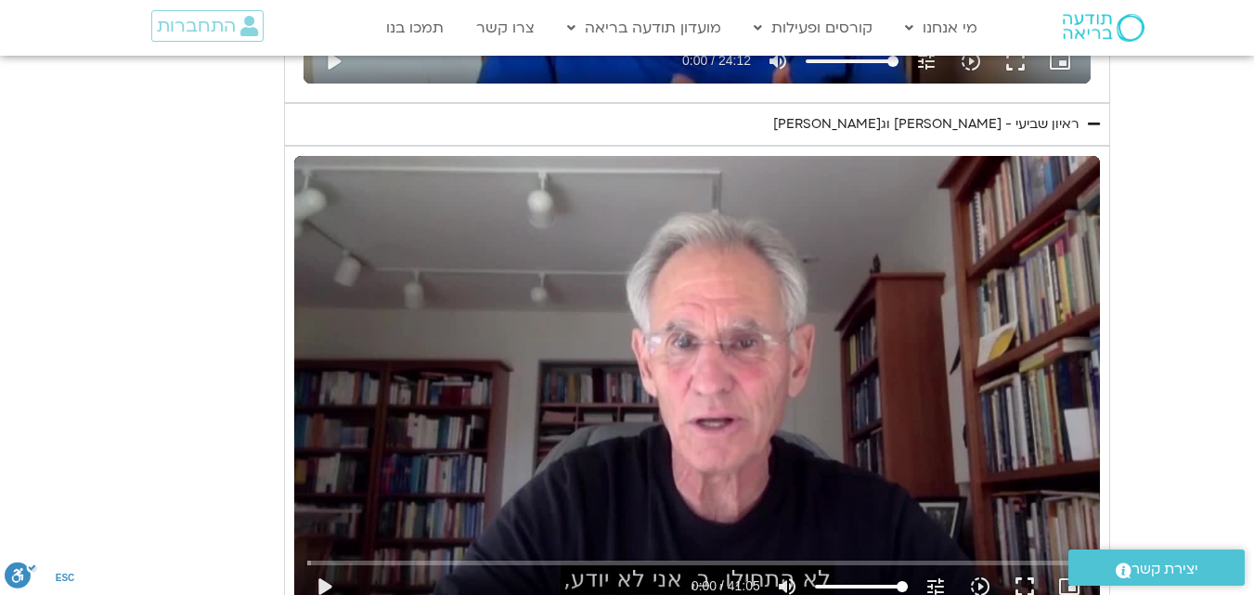
type input "1139.36"
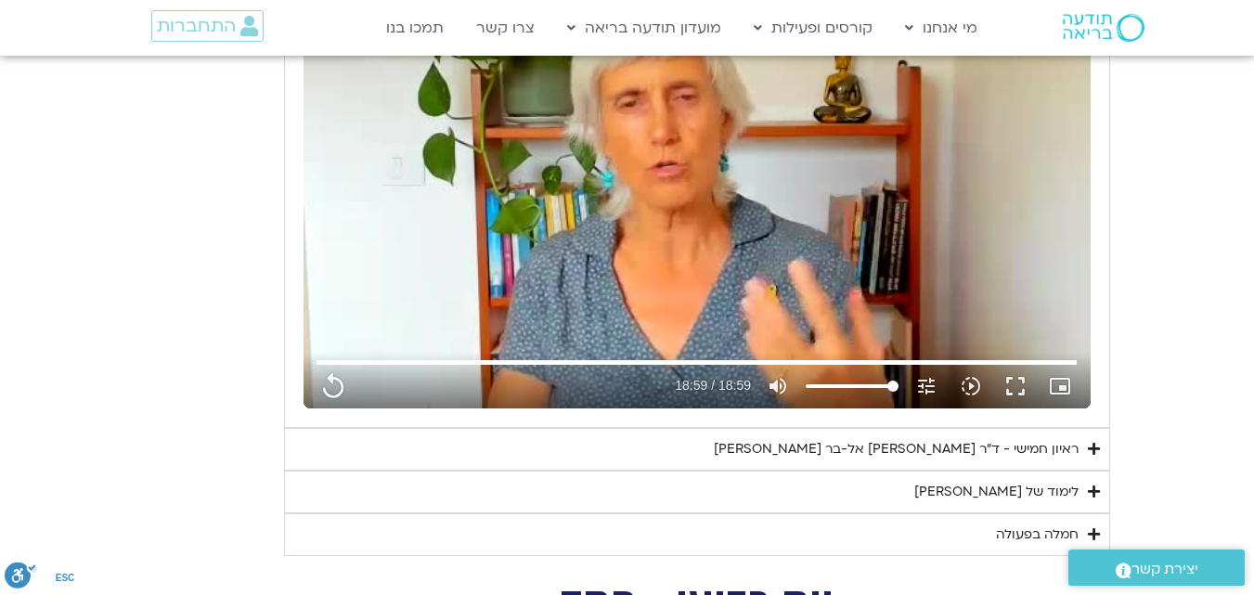
scroll to position [3050, 0]
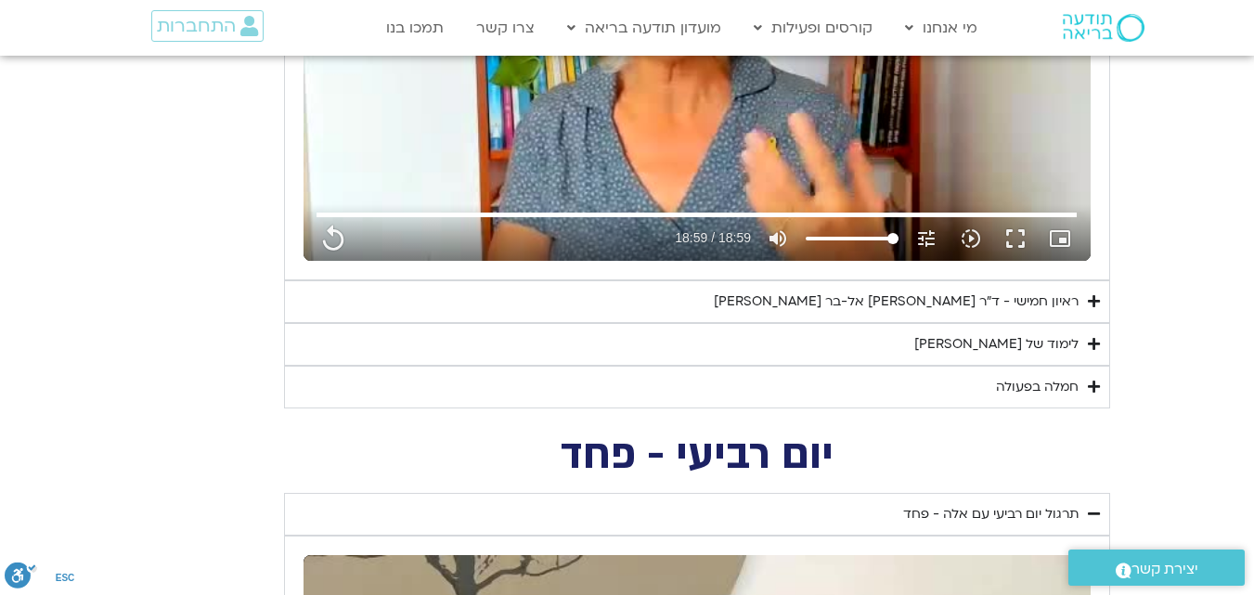
click at [1060, 386] on div "חמלה בפעולה" at bounding box center [1037, 387] width 83 height 22
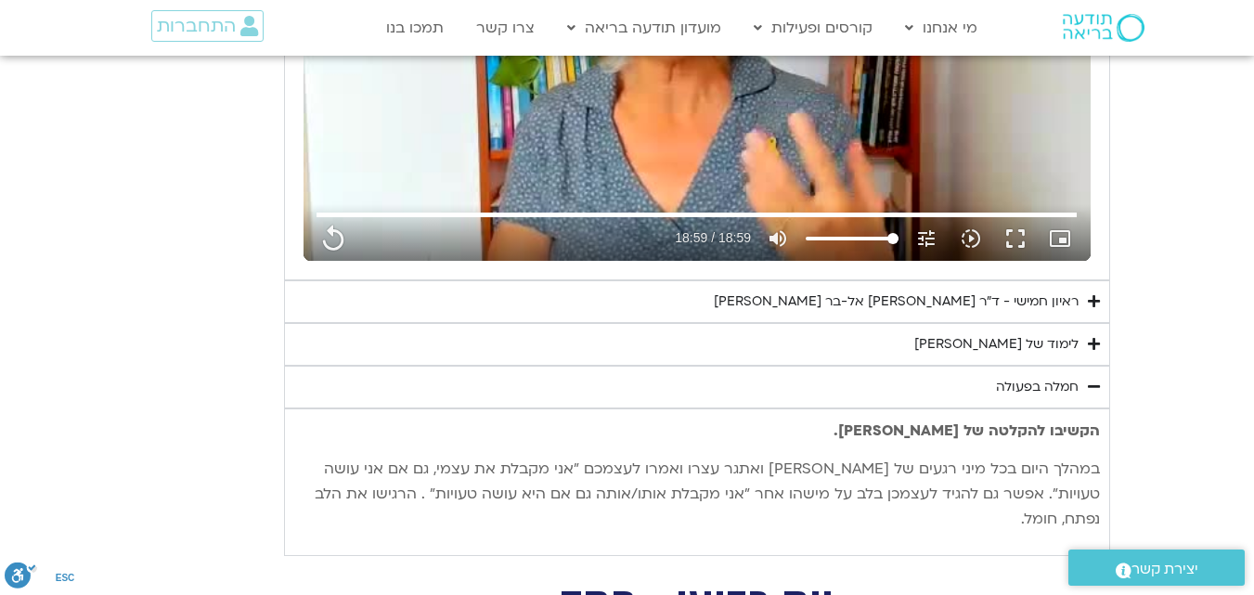
click at [1057, 349] on div "לימוד של [PERSON_NAME]" at bounding box center [996, 344] width 164 height 22
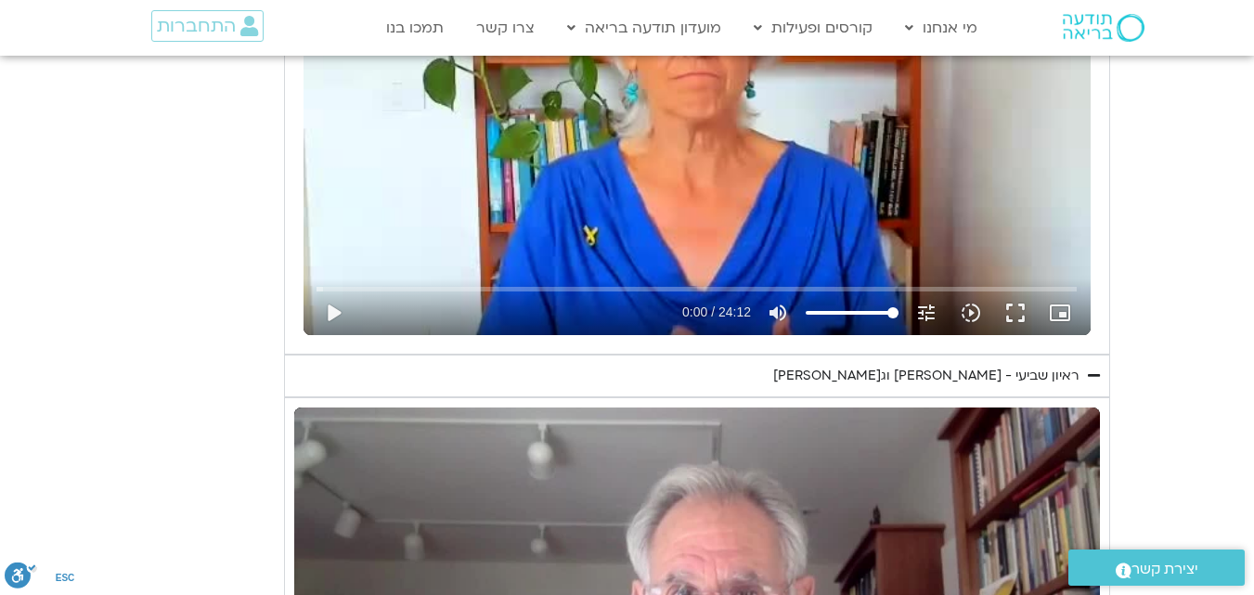
scroll to position [834, 0]
